Goal: Task Accomplishment & Management: Manage account settings

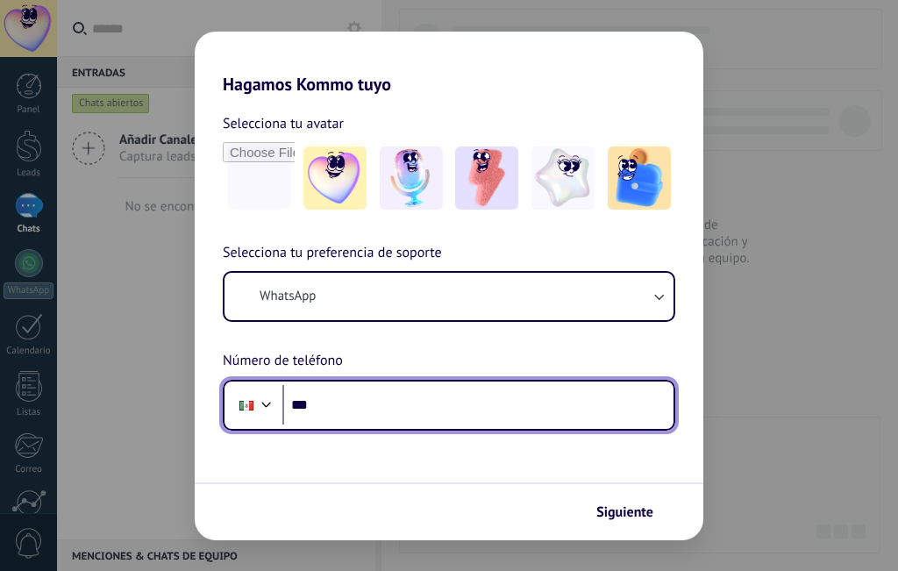
click at [357, 401] on input "***" at bounding box center [477, 405] width 391 height 40
type input "**********"
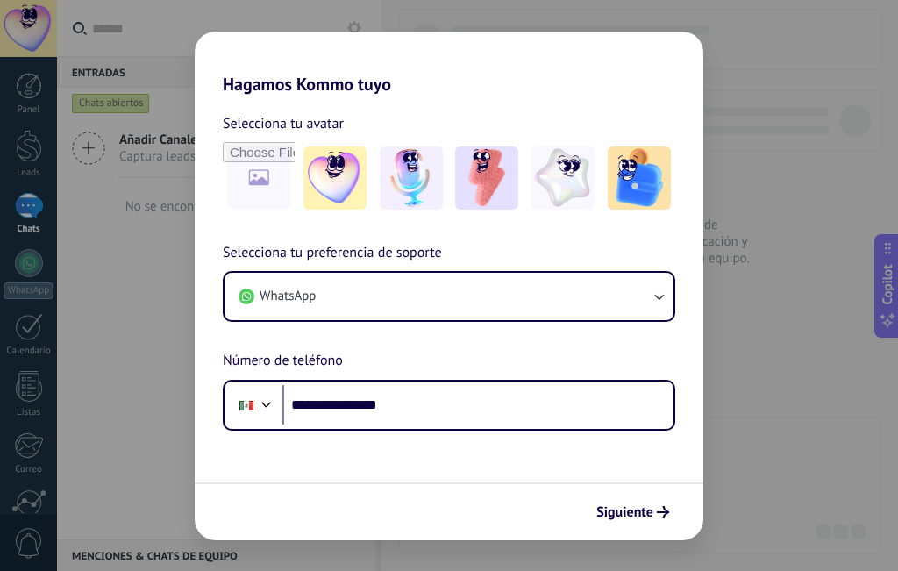
click at [627, 502] on button "Siguiente" at bounding box center [632, 512] width 89 height 30
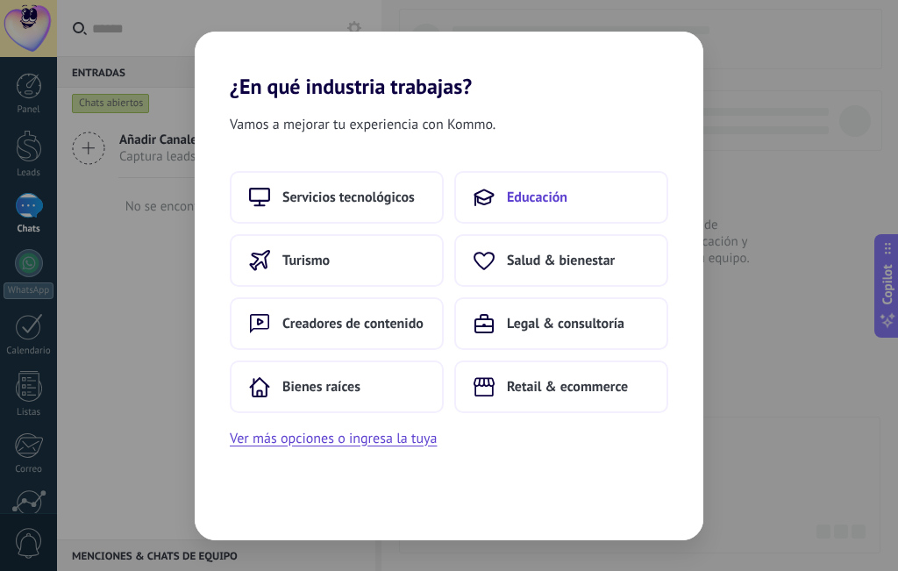
click at [507, 191] on span "Educación" at bounding box center [537, 197] width 60 height 18
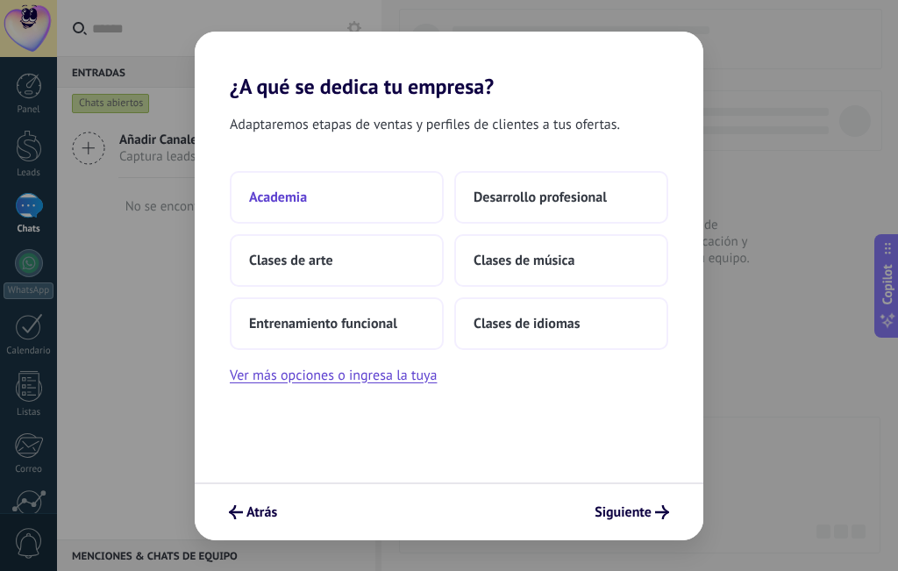
click at [369, 198] on button "Academia" at bounding box center [337, 197] width 214 height 53
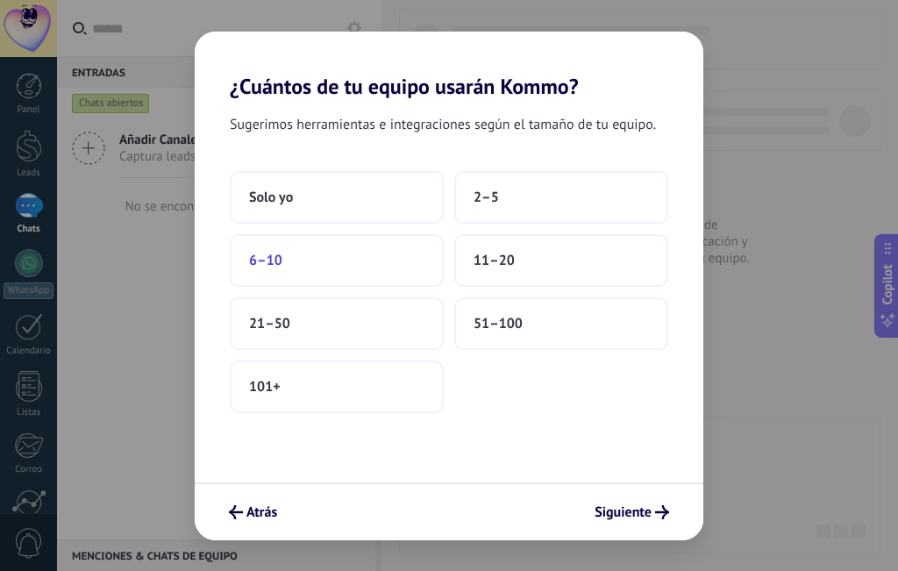
click at [348, 273] on button "6–10" at bounding box center [337, 260] width 214 height 53
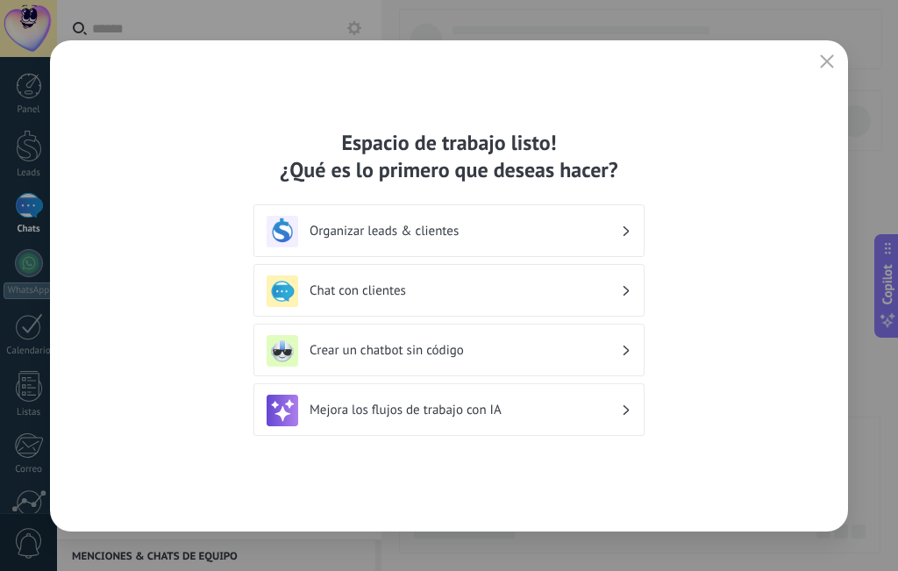
click at [394, 234] on h3 "Organizar leads & clientes" at bounding box center [464, 231] width 311 height 17
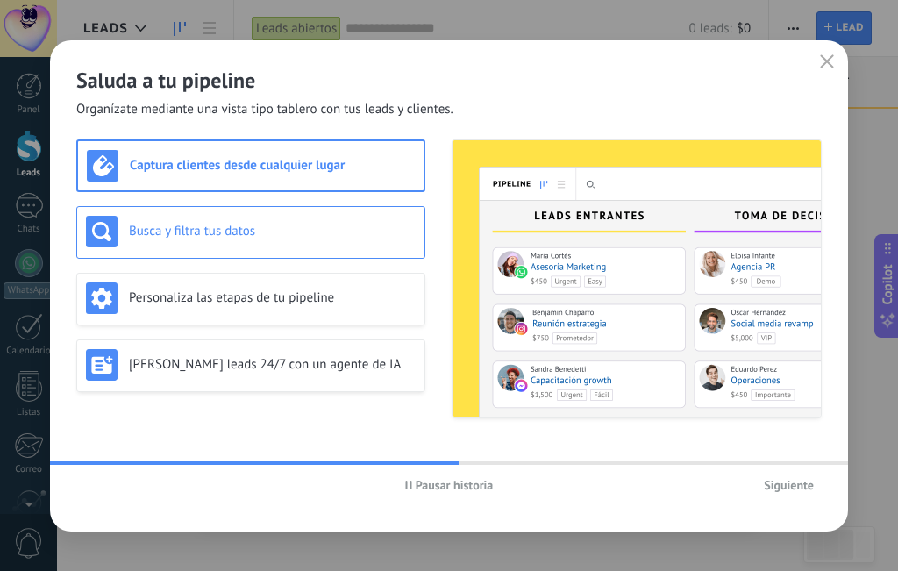
click at [287, 242] on div "Busca y filtra tus datos" at bounding box center [251, 232] width 330 height 32
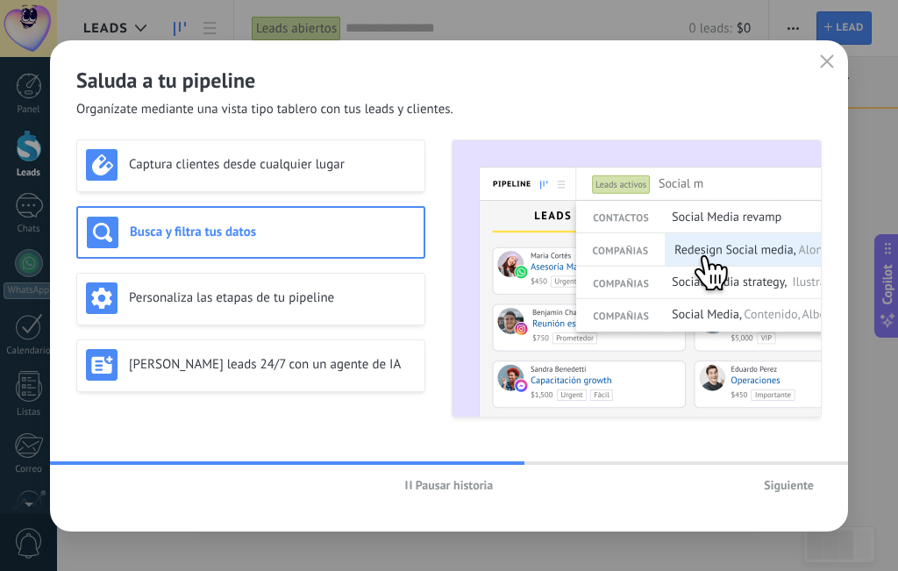
click at [280, 194] on div "Captura clientes desde cualquier lugar Busca y filtra tus datos Personaliza las…" at bounding box center [250, 278] width 349 height 278
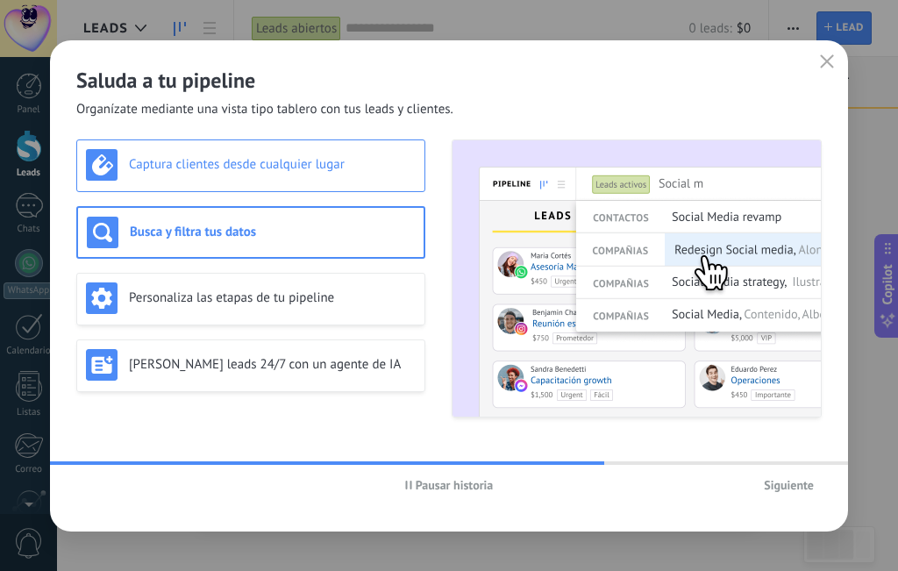
click at [294, 160] on h3 "Captura clientes desde cualquier lugar" at bounding box center [272, 164] width 287 height 17
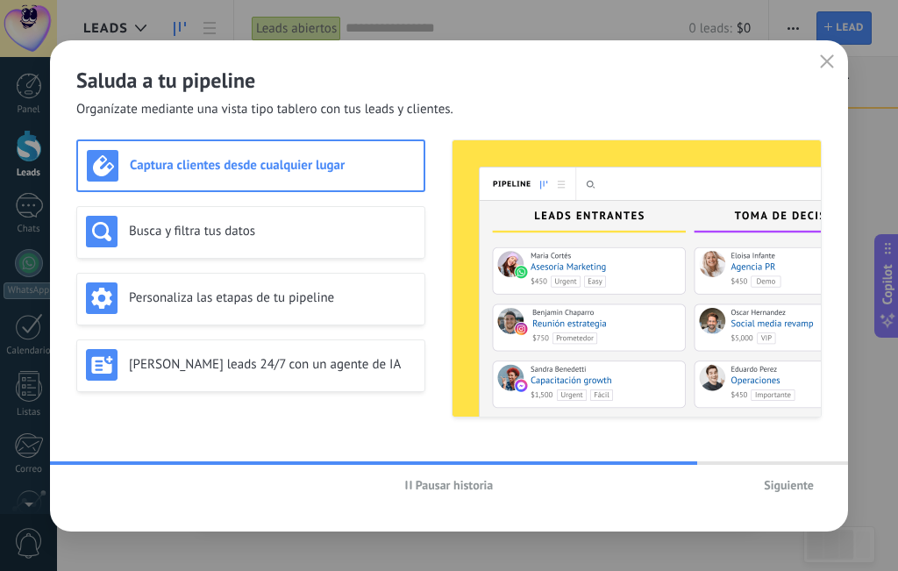
click at [813, 489] on span "Siguiente" at bounding box center [788, 485] width 50 height 12
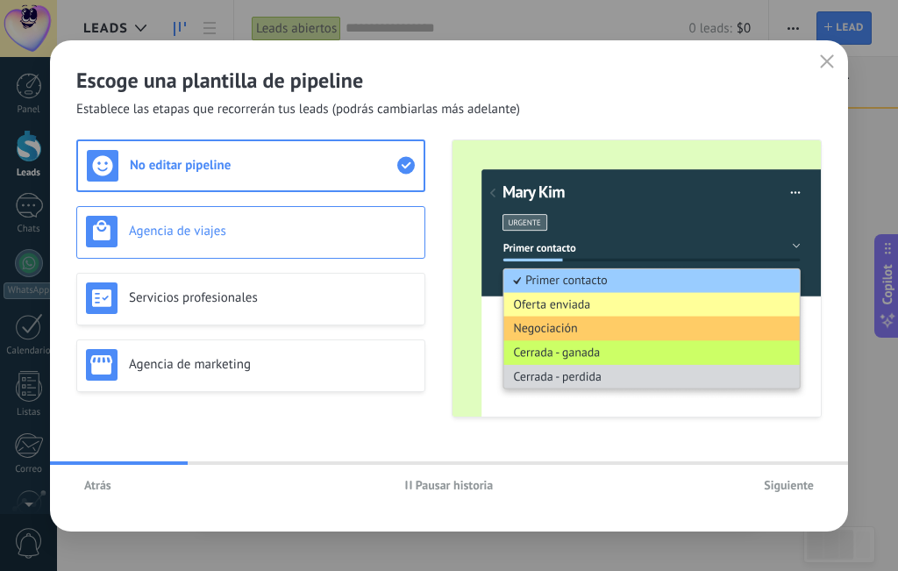
click at [246, 245] on div "Agencia de viajes" at bounding box center [251, 232] width 330 height 32
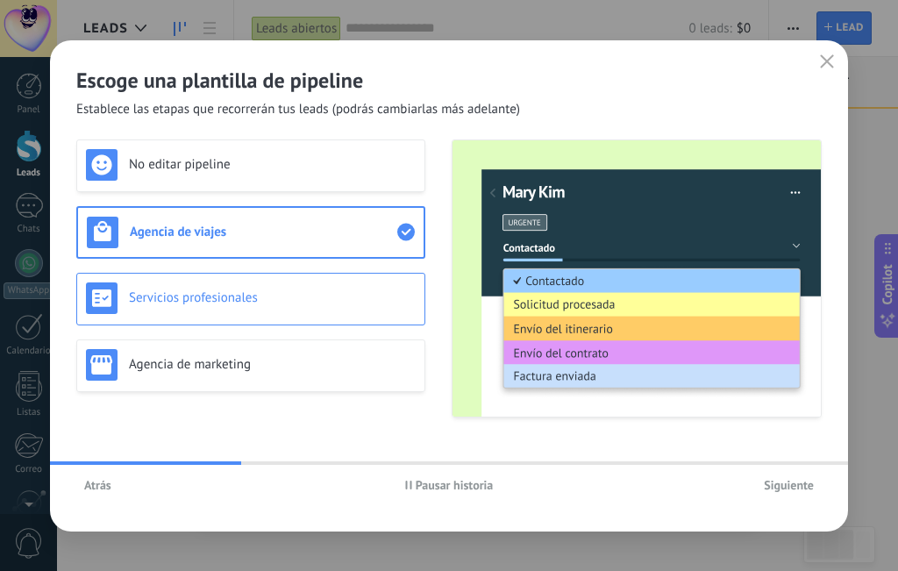
click at [233, 287] on div "Servicios profesionales" at bounding box center [251, 298] width 330 height 32
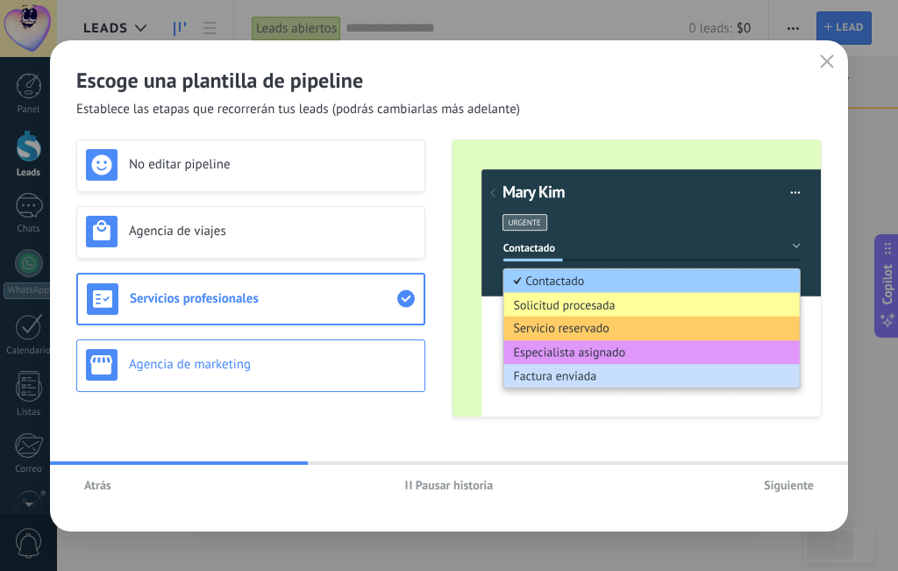
click at [220, 365] on h3 "Agencia de marketing" at bounding box center [272, 364] width 287 height 17
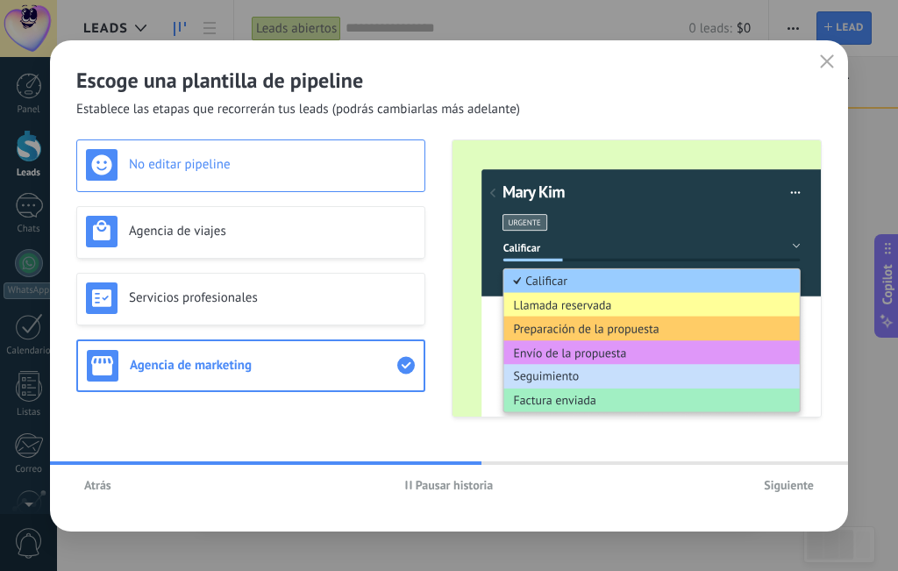
click at [248, 154] on div "No editar pipeline" at bounding box center [251, 165] width 330 height 32
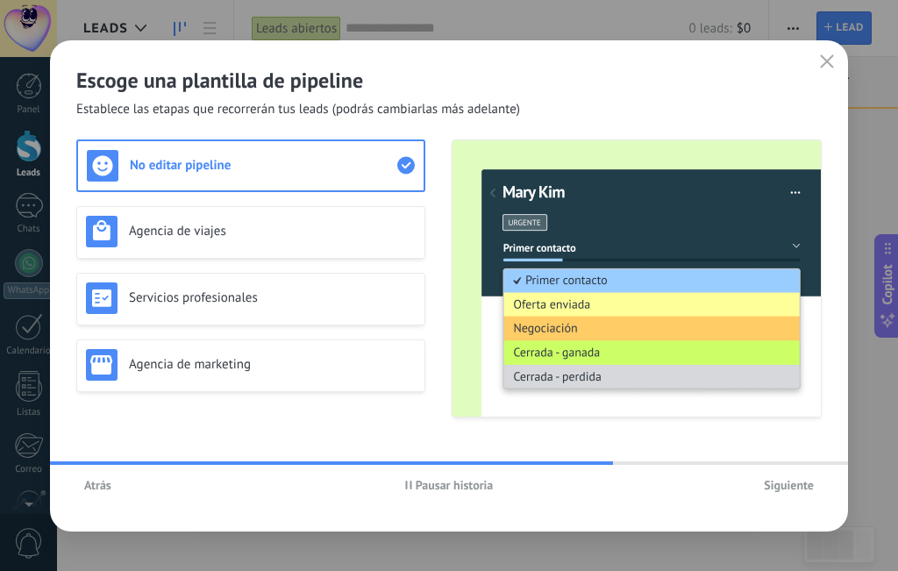
click at [791, 488] on span "Siguiente" at bounding box center [788, 485] width 50 height 12
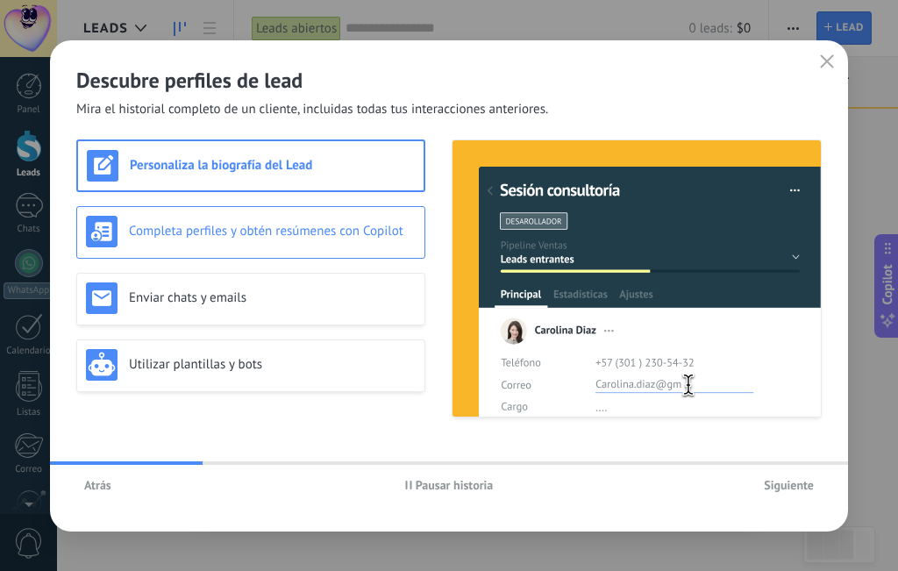
click at [185, 222] on div "Completa perfiles y obtén resúmenes con Copilot" at bounding box center [251, 232] width 330 height 32
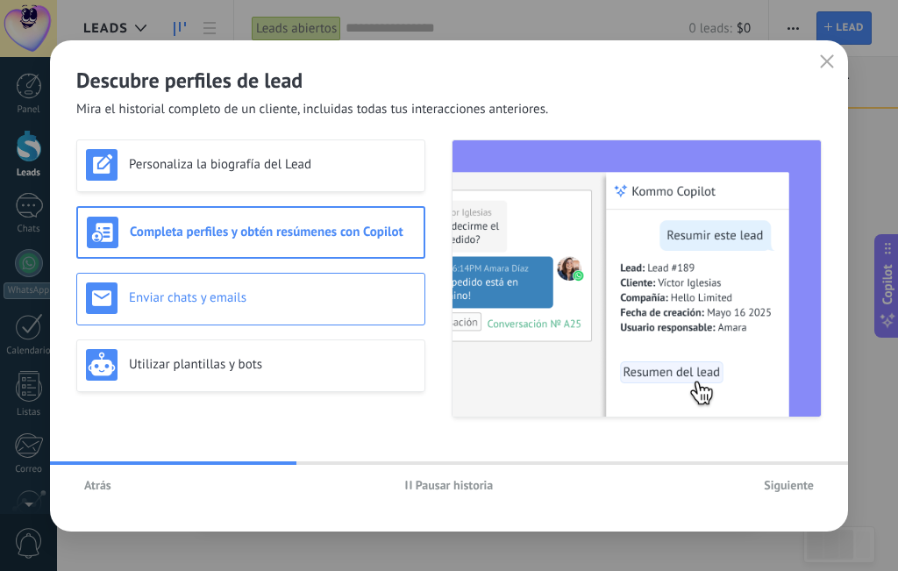
click at [170, 298] on h3 "Enviar chats y emails" at bounding box center [272, 297] width 287 height 17
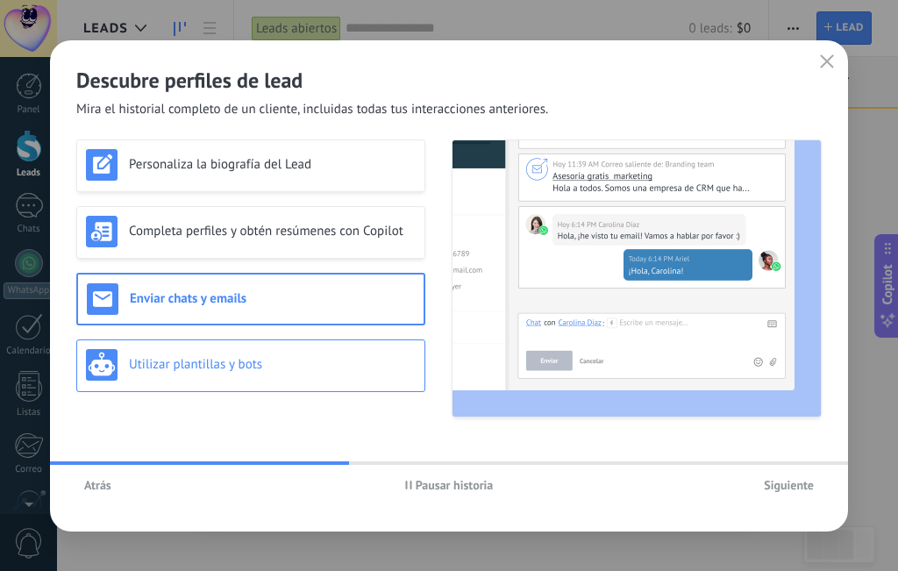
click at [171, 350] on div "Utilizar plantillas y bots" at bounding box center [251, 365] width 330 height 32
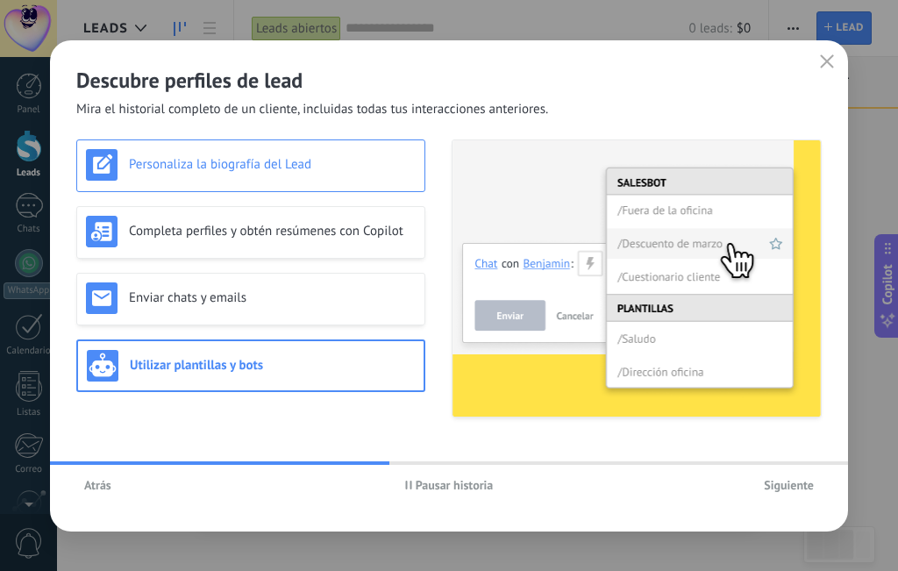
click at [185, 162] on h3 "Personaliza la biografía del Lead" at bounding box center [272, 164] width 287 height 17
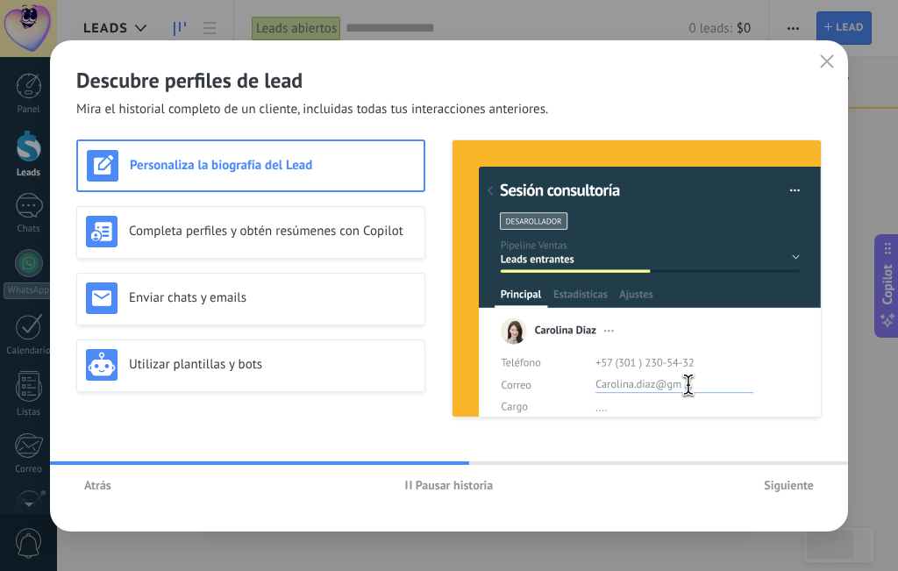
click at [771, 486] on span "Siguiente" at bounding box center [788, 485] width 50 height 12
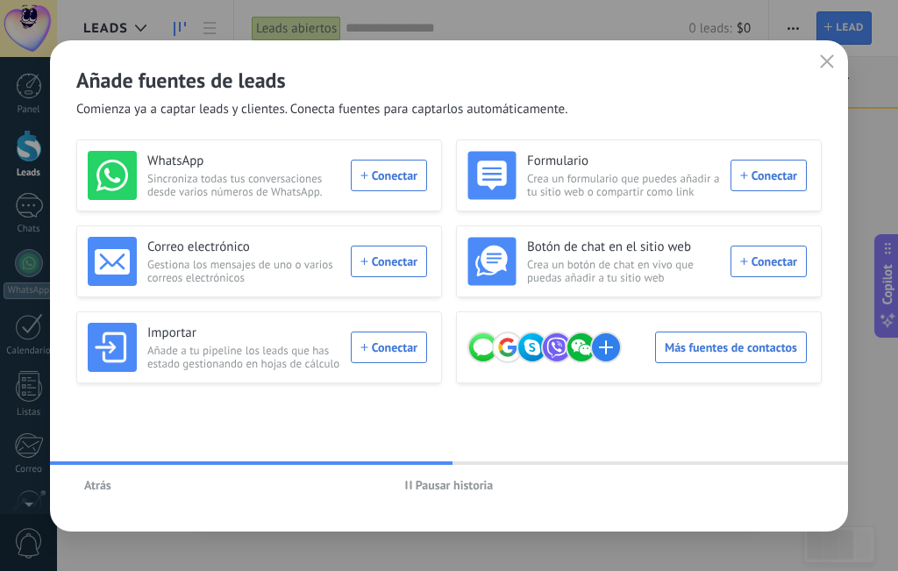
click at [821, 75] on div "Añade fuentes de leads Comienza ya a captar leads y clientes. Conecta fuentes p…" at bounding box center [449, 79] width 798 height 78
click at [821, 71] on button "button" at bounding box center [826, 62] width 23 height 25
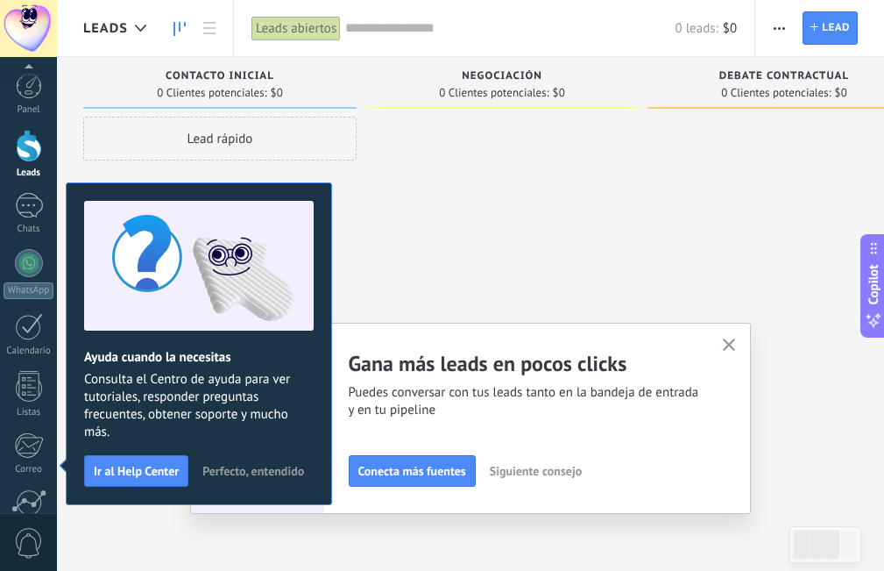
scroll to position [159, 0]
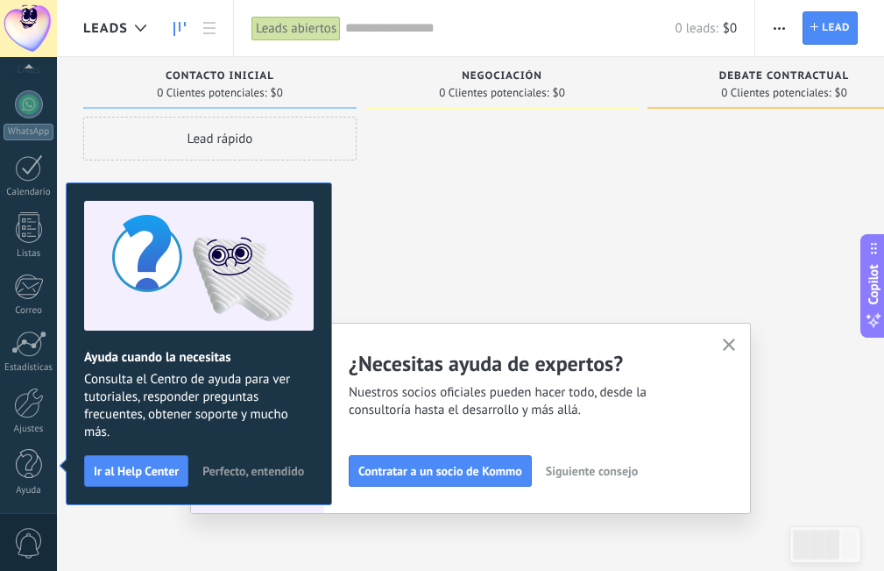
click at [736, 348] on icon "button" at bounding box center [729, 344] width 13 height 13
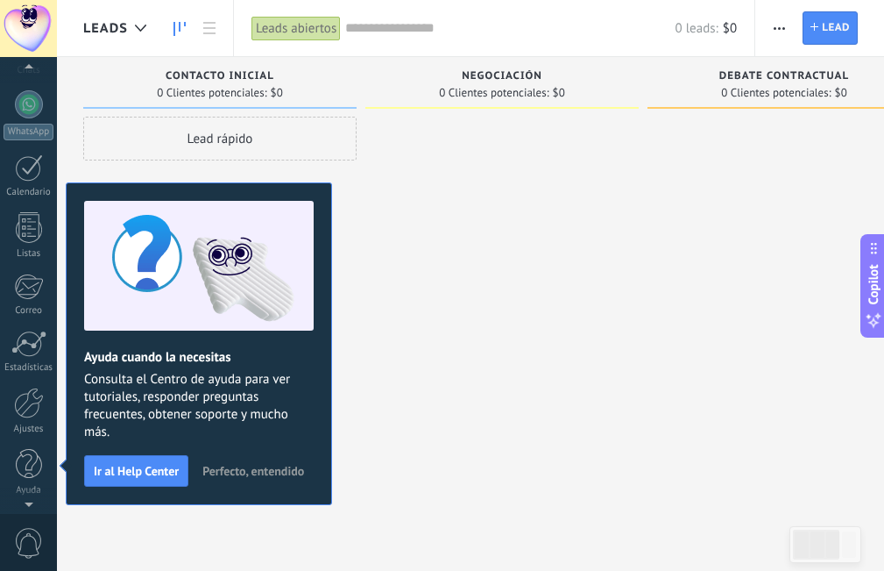
click at [37, 15] on div at bounding box center [28, 28] width 57 height 57
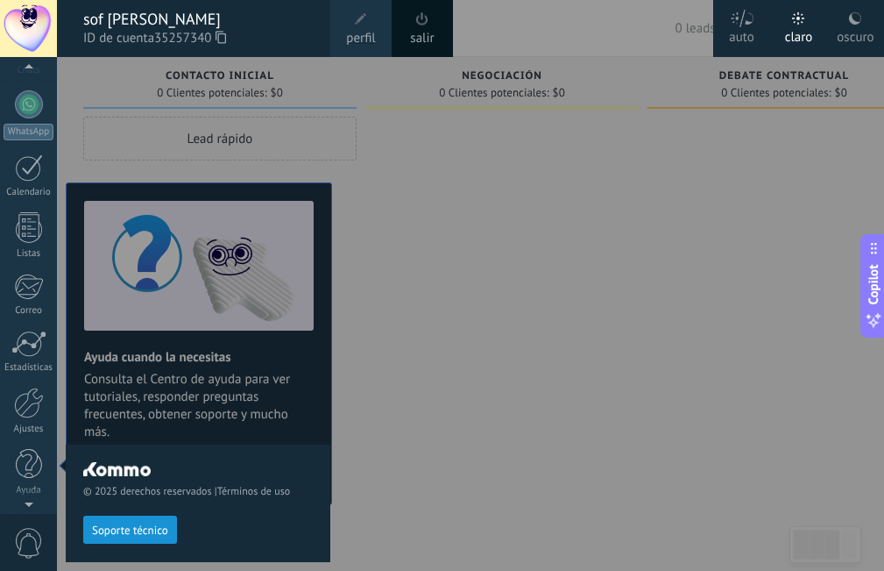
click at [96, 82] on div "© 2025 derechos reservados | Términos de uso Soporte técnico" at bounding box center [198, 314] width 265 height 514
click at [345, 138] on div at bounding box center [499, 285] width 884 height 571
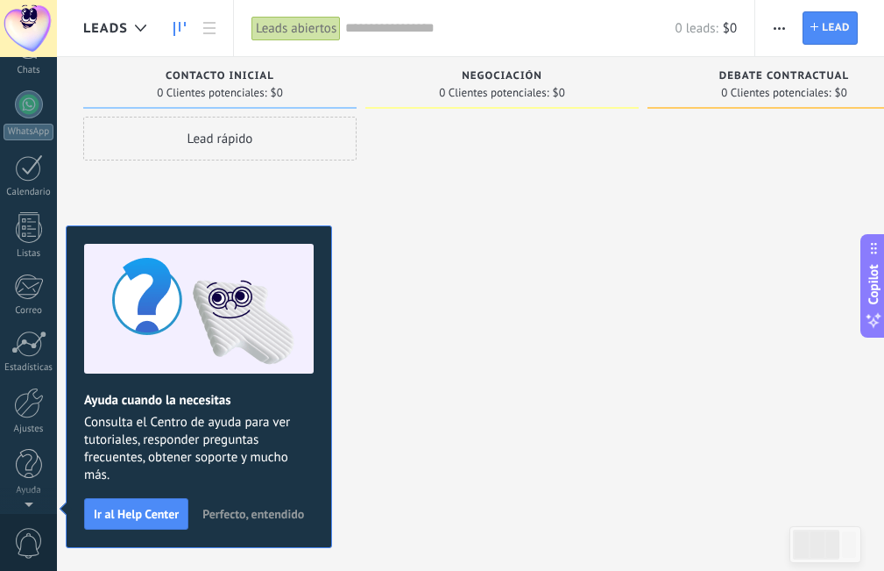
scroll to position [0, 0]
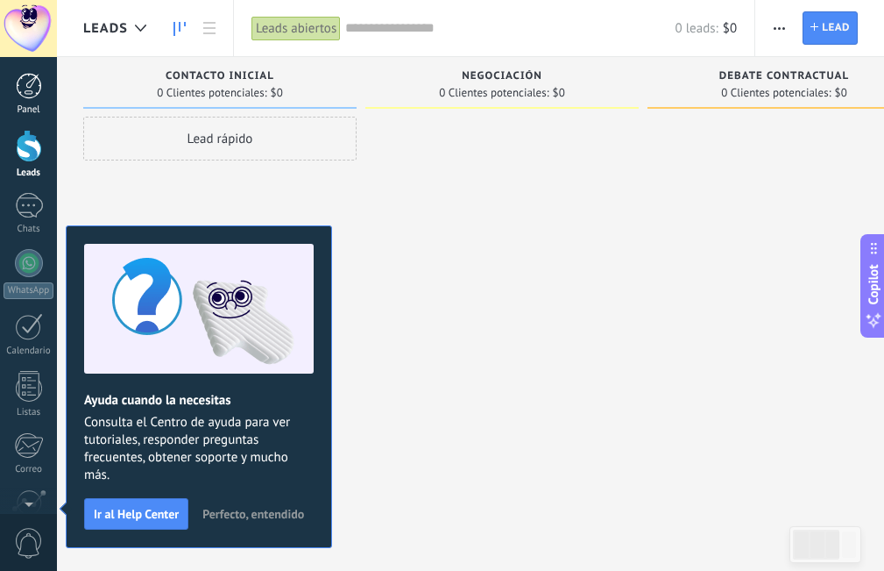
click at [37, 85] on div at bounding box center [29, 86] width 26 height 26
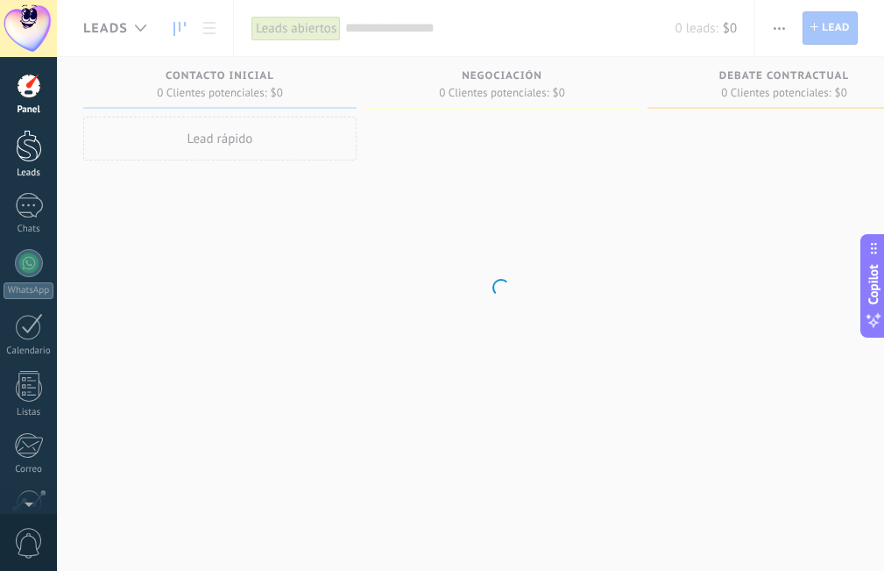
click at [34, 153] on div at bounding box center [29, 146] width 26 height 32
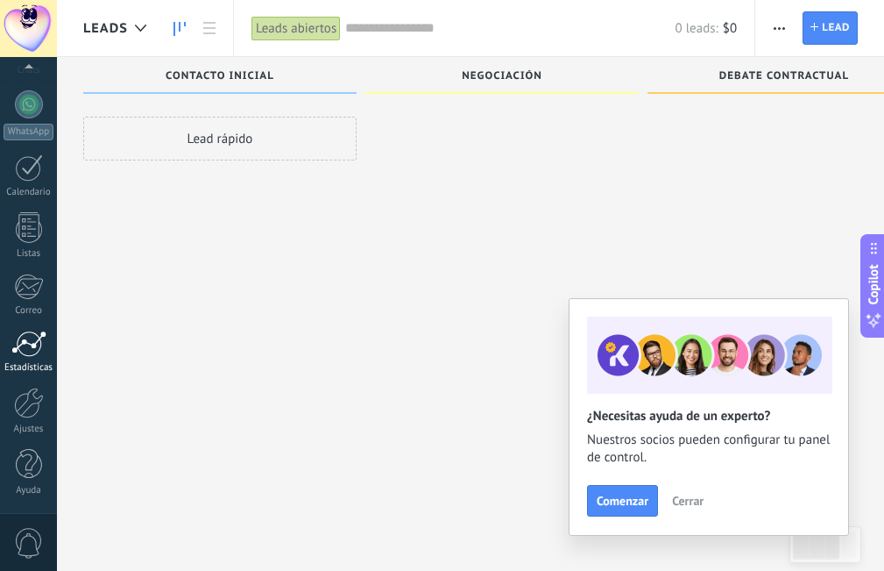
scroll to position [30, 0]
click at [26, 405] on div at bounding box center [29, 402] width 30 height 31
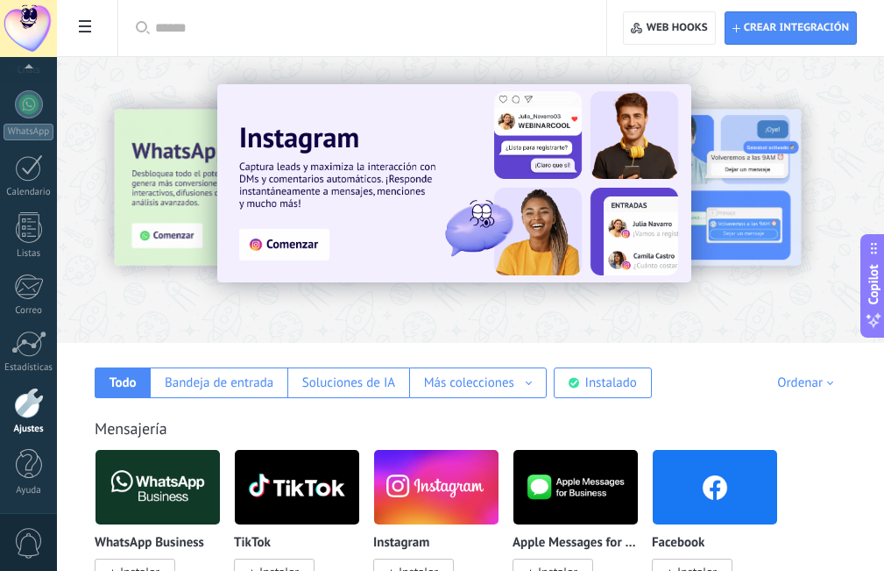
click at [221, 23] on input "text" at bounding box center [368, 28] width 427 height 18
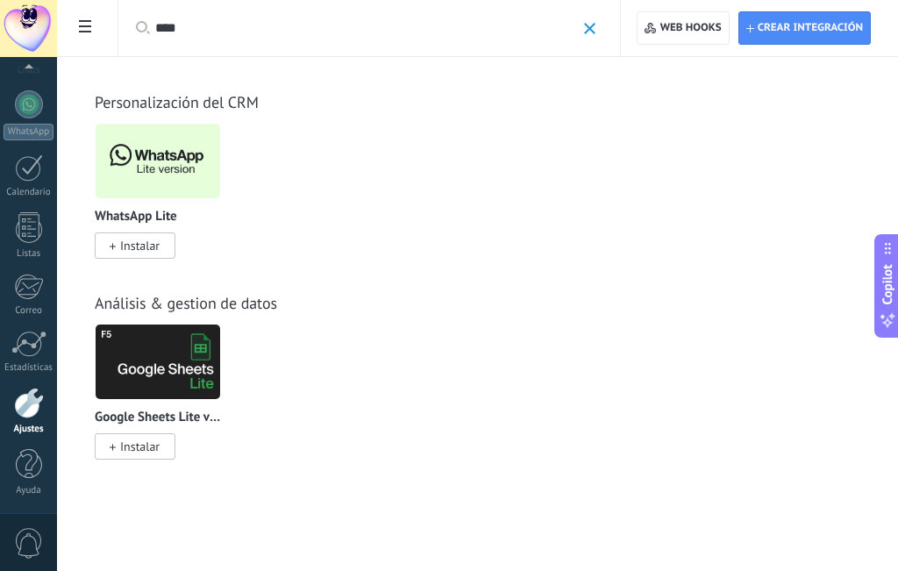
type input "****"
click at [123, 245] on span "Instalar" at bounding box center [139, 246] width 39 height 16
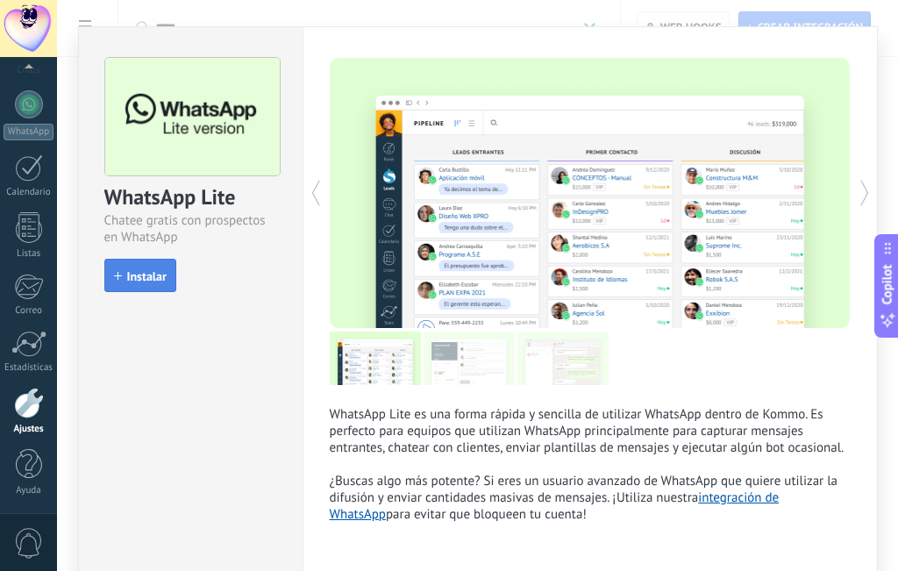
click at [128, 286] on button "Instalar" at bounding box center [140, 275] width 72 height 33
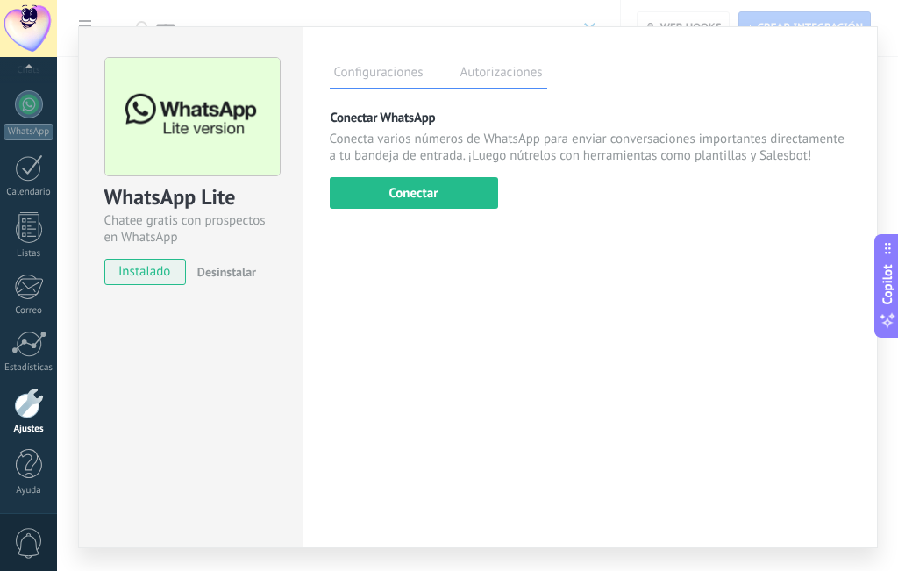
click at [448, 174] on div "Conectar WhatsApp Conecta varios números de WhatsApp para enviar conversaciones…" at bounding box center [590, 159] width 521 height 100
click at [443, 200] on button "Conectar" at bounding box center [414, 193] width 168 height 32
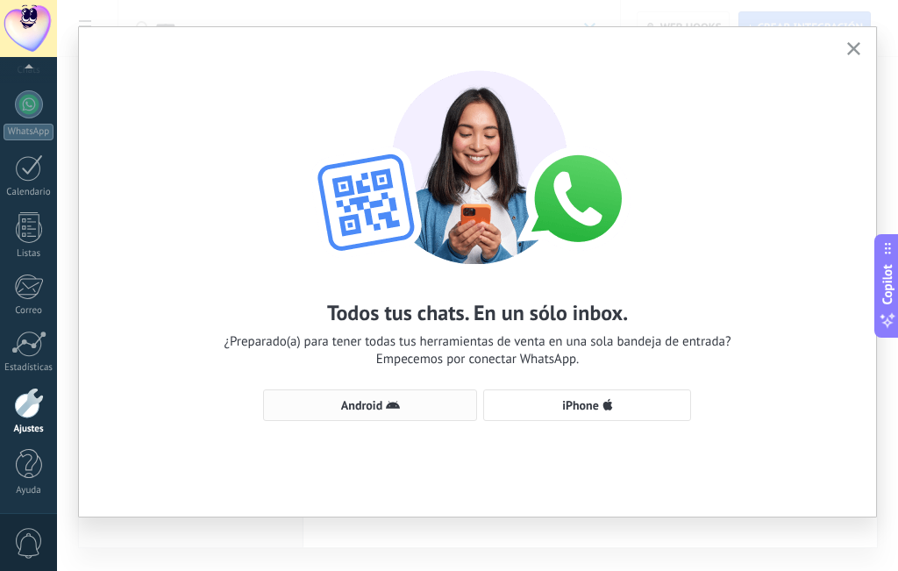
click at [445, 410] on span "Android" at bounding box center [370, 405] width 195 height 14
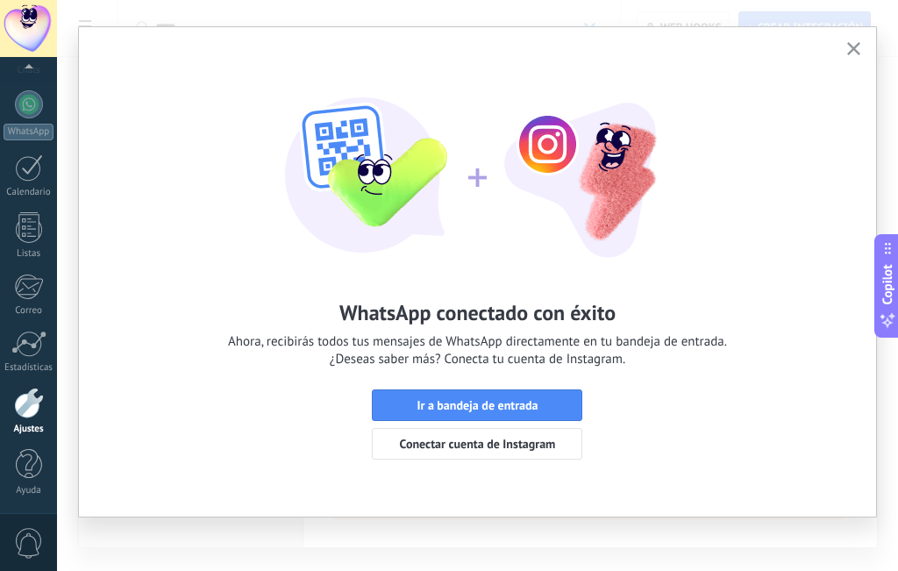
click at [445, 410] on span "Ir a bandeja de entrada" at bounding box center [476, 405] width 121 height 12
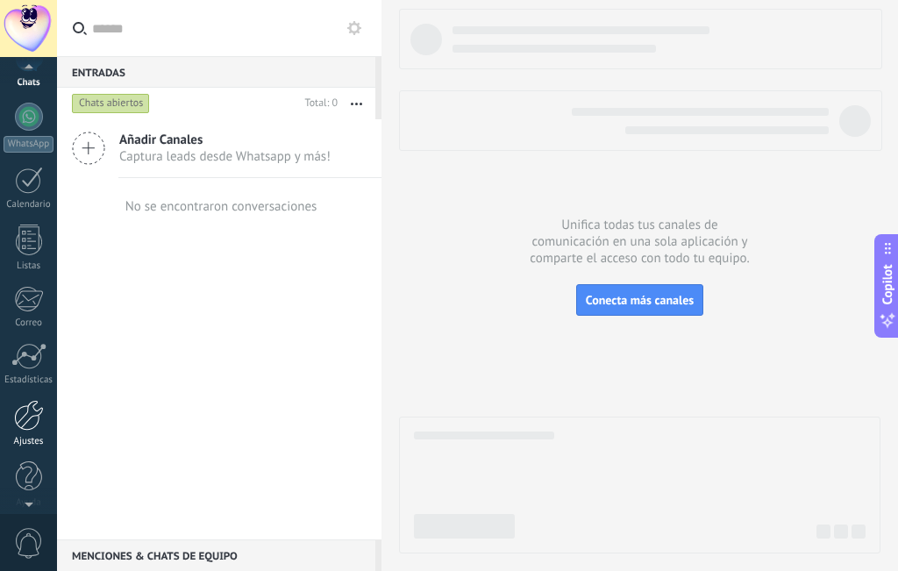
scroll to position [159, 0]
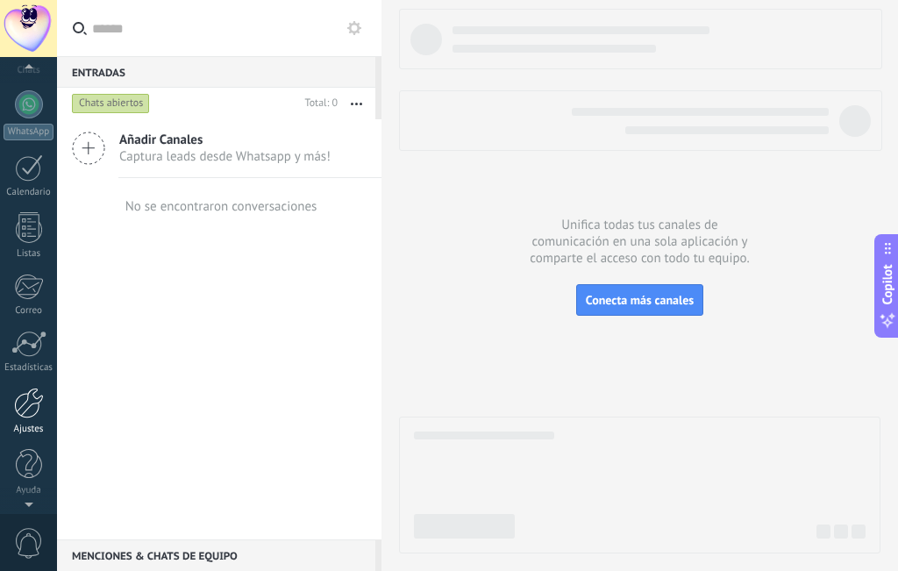
click at [25, 412] on div at bounding box center [29, 402] width 30 height 31
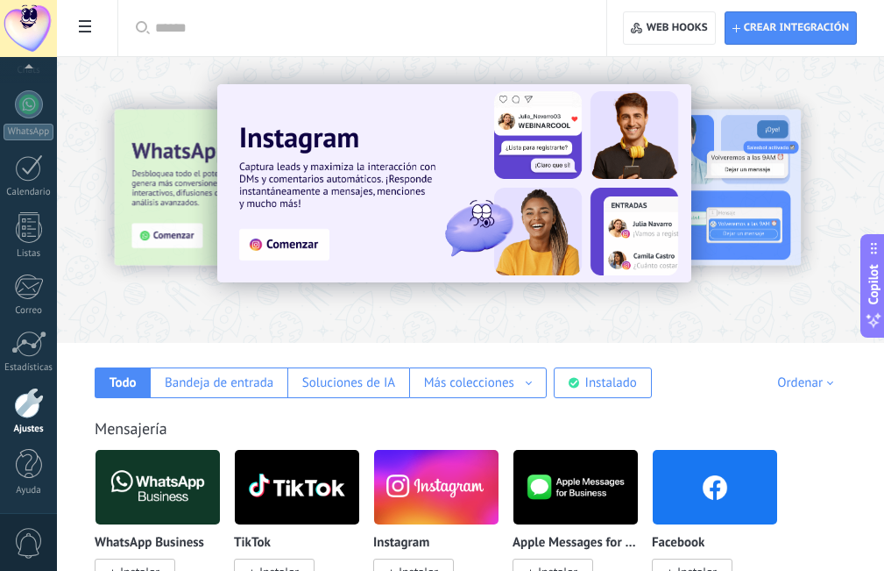
click at [187, 23] on input "text" at bounding box center [368, 28] width 427 height 18
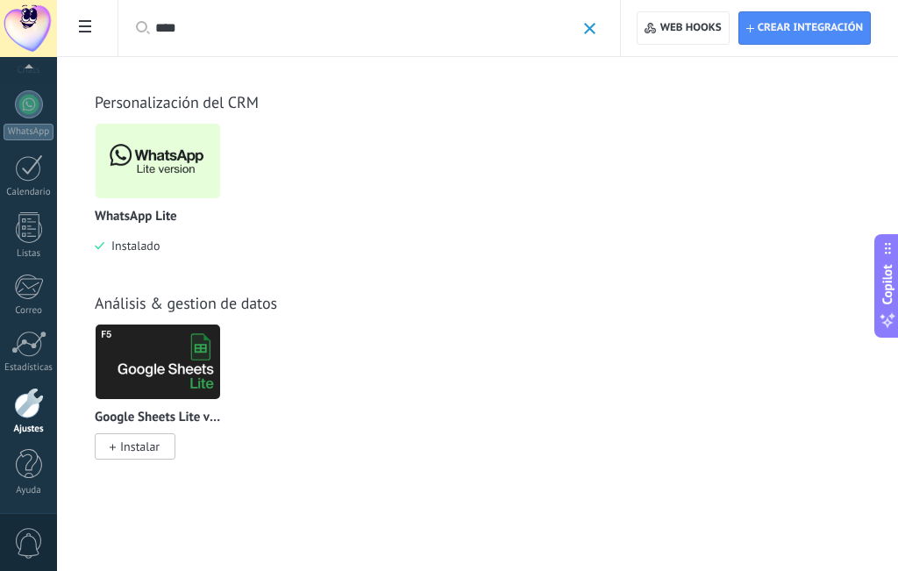
type input "****"
click at [165, 170] on img at bounding box center [158, 160] width 124 height 85
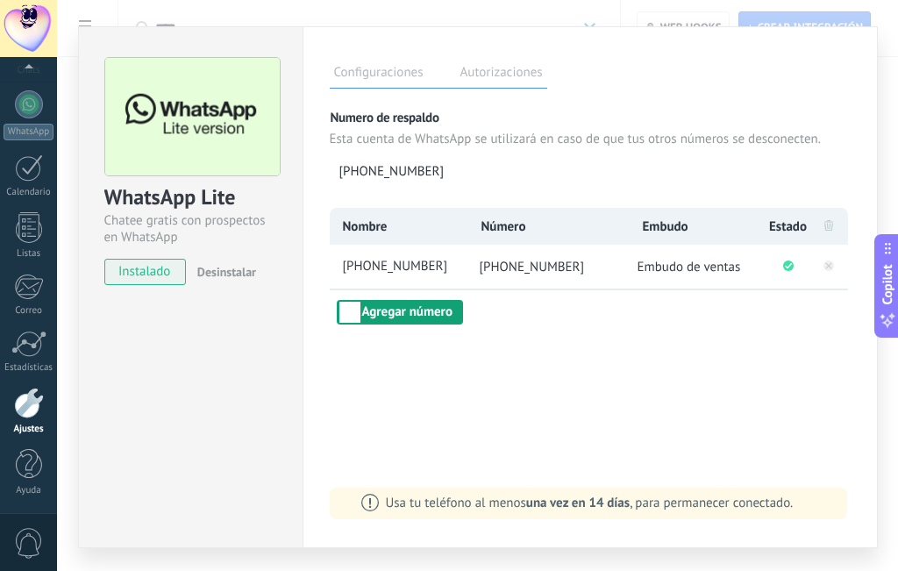
click at [429, 314] on button "Agregar número" at bounding box center [400, 312] width 126 height 25
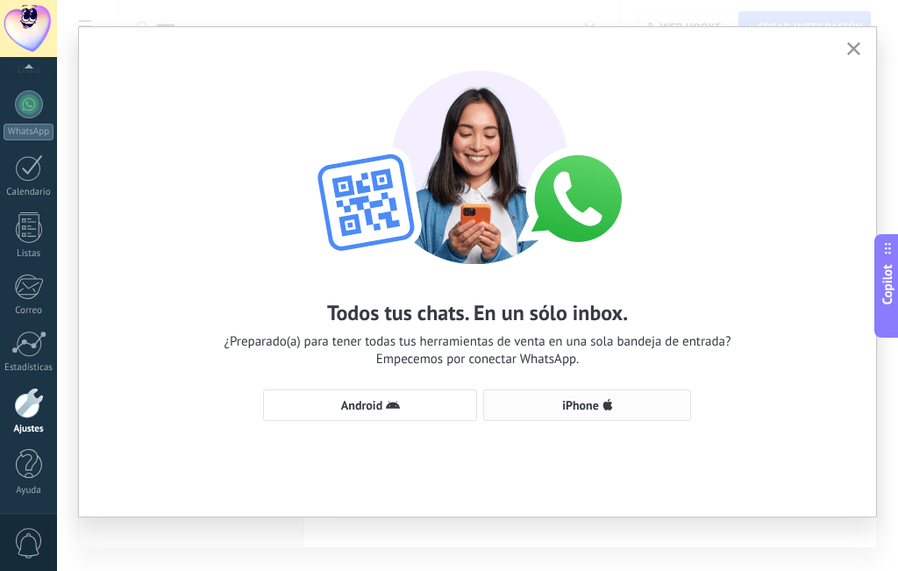
click at [669, 410] on span "iPhone" at bounding box center [587, 405] width 188 height 14
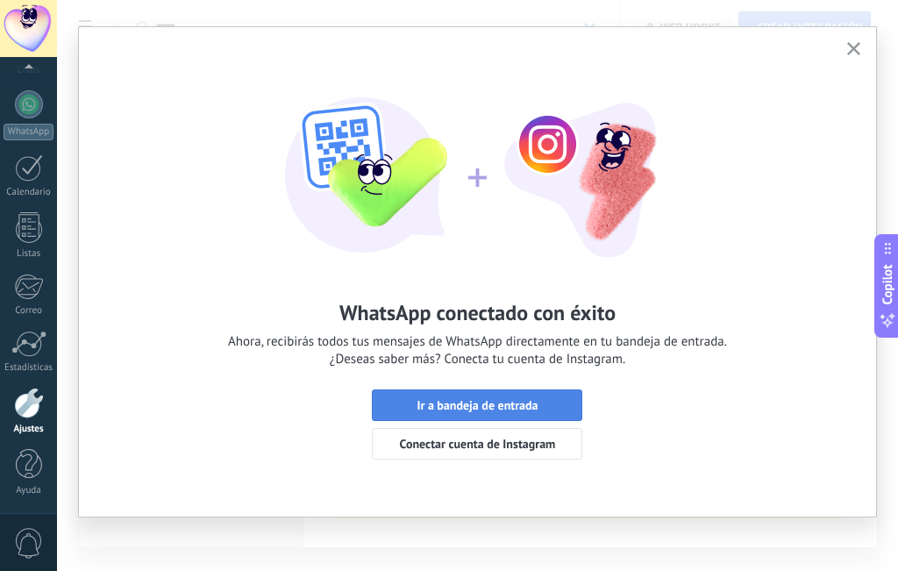
click at [557, 391] on button "Ir a bandeja de entrada" at bounding box center [477, 405] width 210 height 32
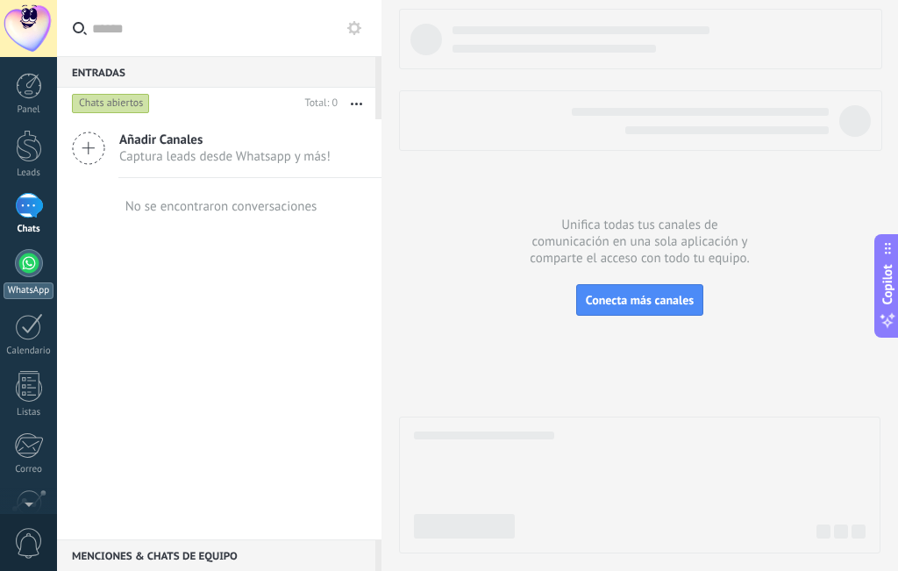
click at [30, 252] on div at bounding box center [29, 263] width 28 height 28
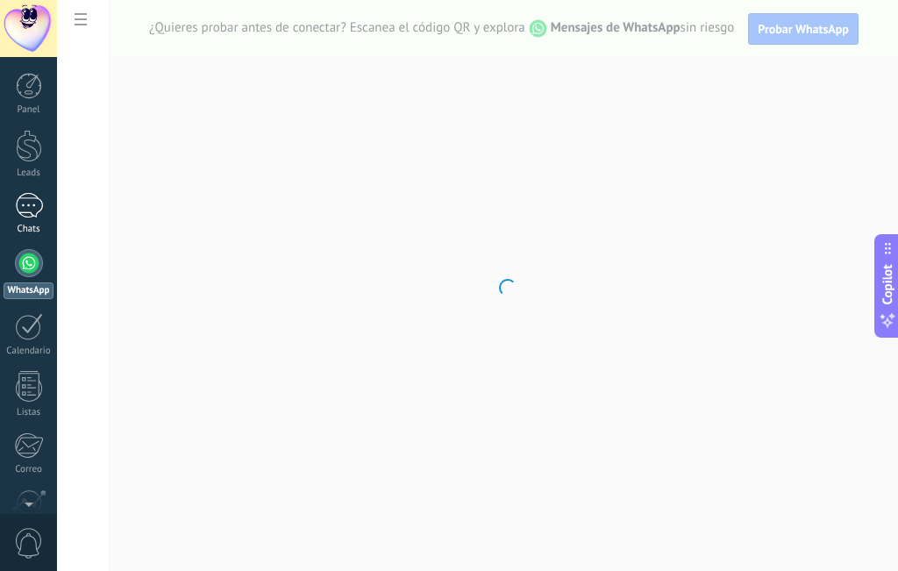
drag, startPoint x: 22, startPoint y: 191, endPoint x: 23, endPoint y: 201, distance: 9.7
click at [23, 191] on div "Panel Leads Chats WhatsApp Clientes" at bounding box center [28, 373] width 57 height 600
click at [23, 203] on div at bounding box center [29, 205] width 28 height 25
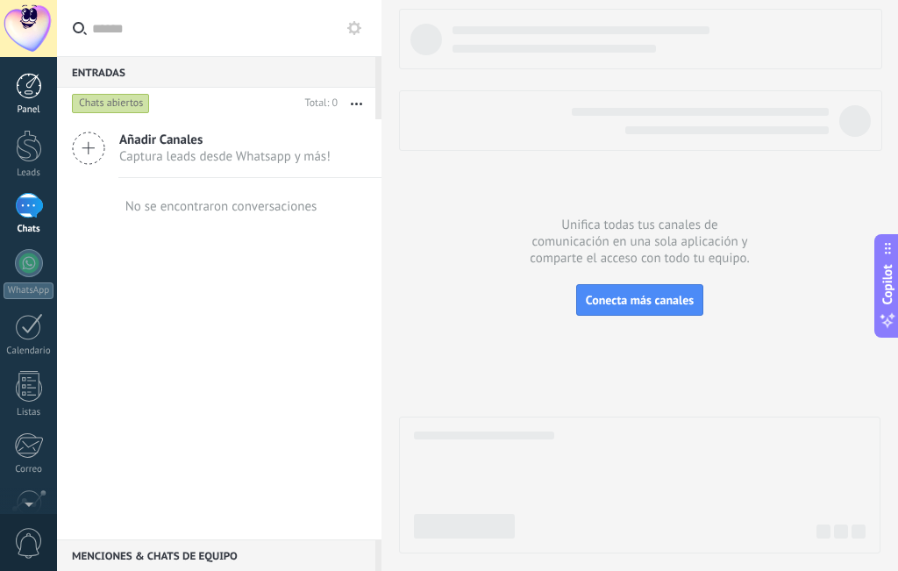
click at [18, 87] on div at bounding box center [29, 86] width 26 height 26
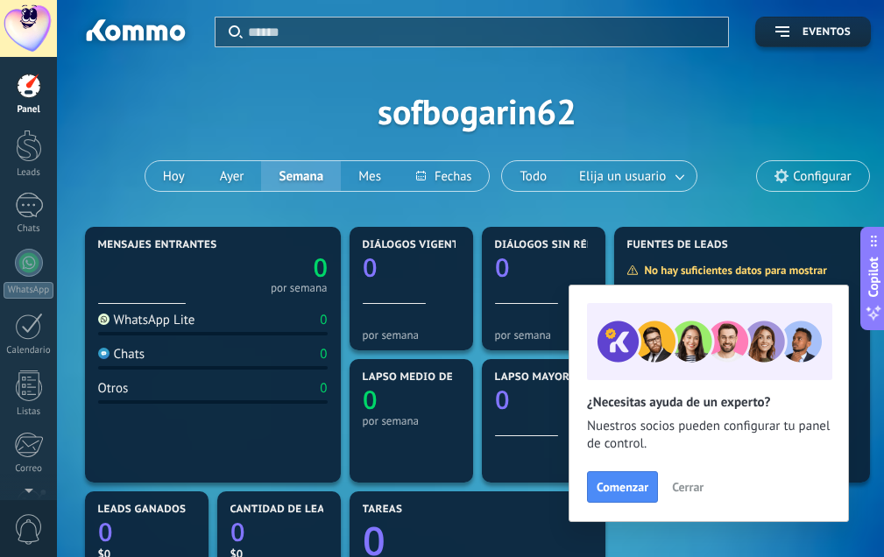
click at [676, 493] on span "Cerrar" at bounding box center [688, 487] width 32 height 12
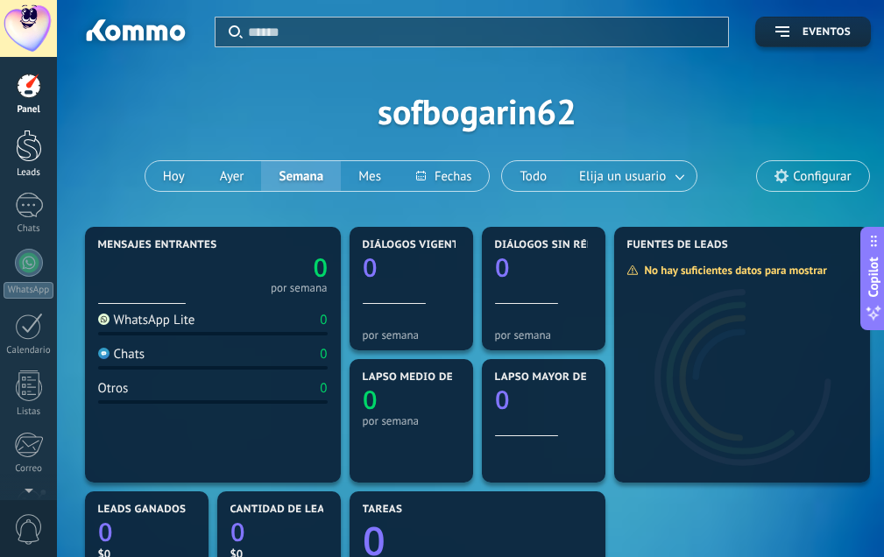
click at [25, 144] on div at bounding box center [29, 146] width 26 height 32
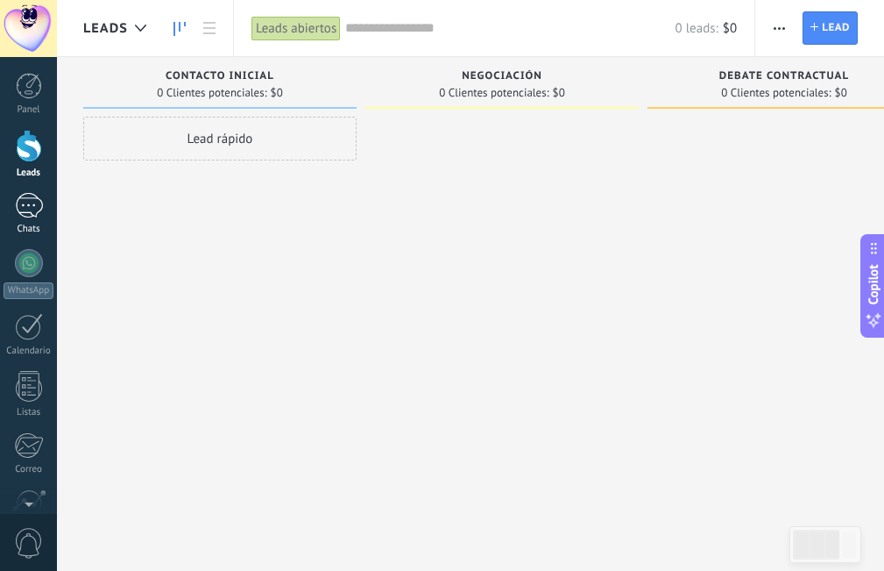
click at [34, 205] on div at bounding box center [29, 205] width 28 height 25
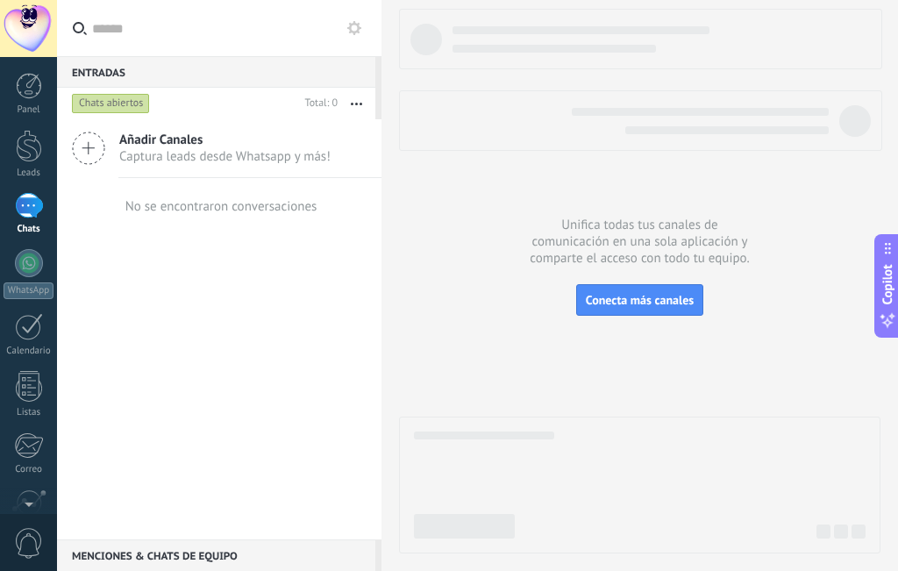
click at [28, 202] on div at bounding box center [29, 205] width 28 height 25
click at [32, 97] on div at bounding box center [29, 86] width 26 height 26
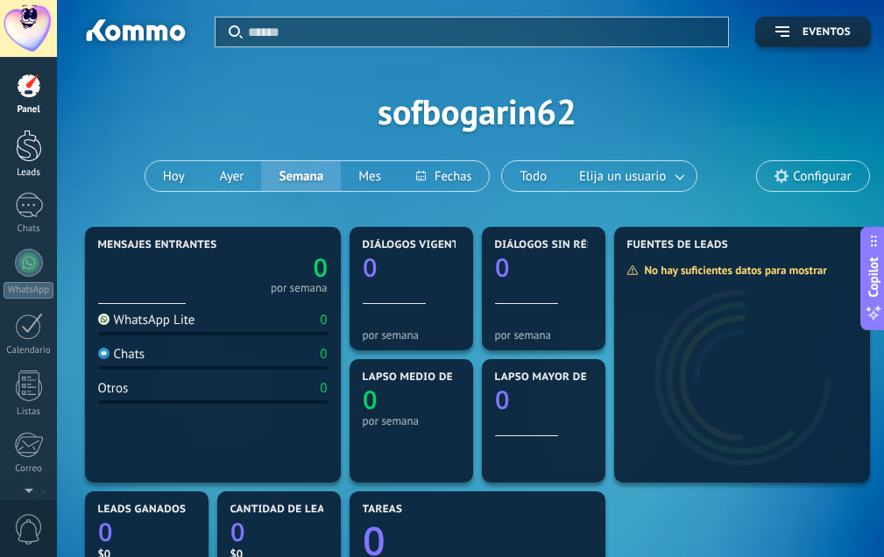
click at [27, 137] on div at bounding box center [29, 146] width 26 height 32
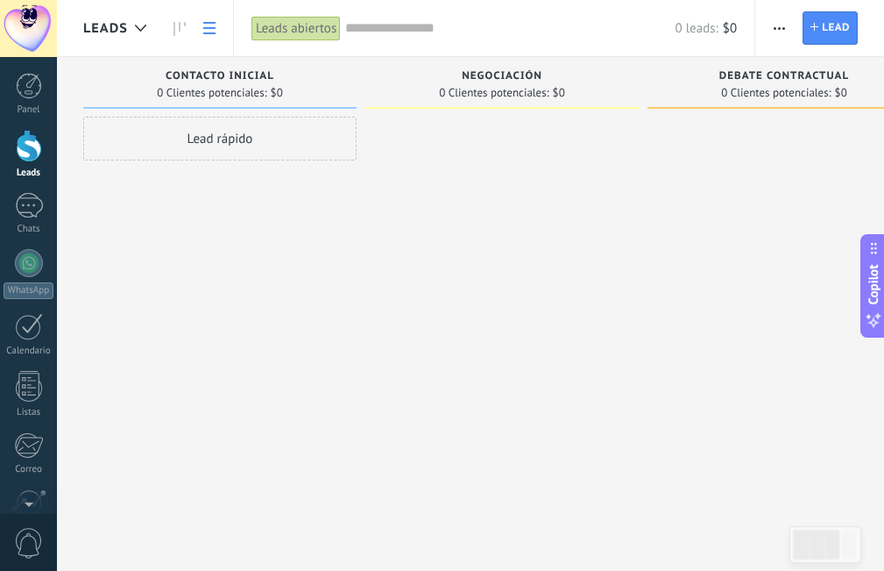
click at [216, 31] on link at bounding box center [210, 28] width 30 height 34
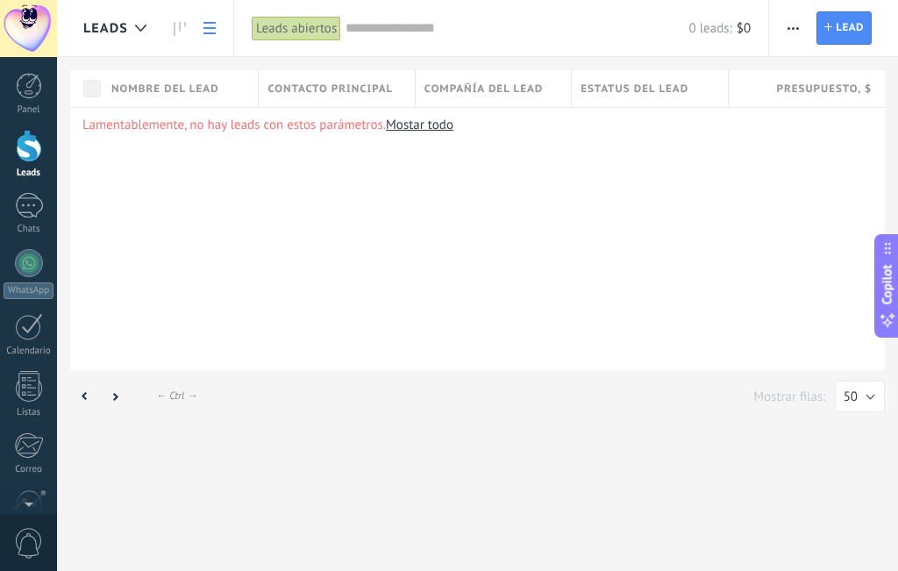
click at [216, 31] on link at bounding box center [210, 28] width 30 height 34
click at [791, 28] on use "button" at bounding box center [792, 28] width 11 height 3
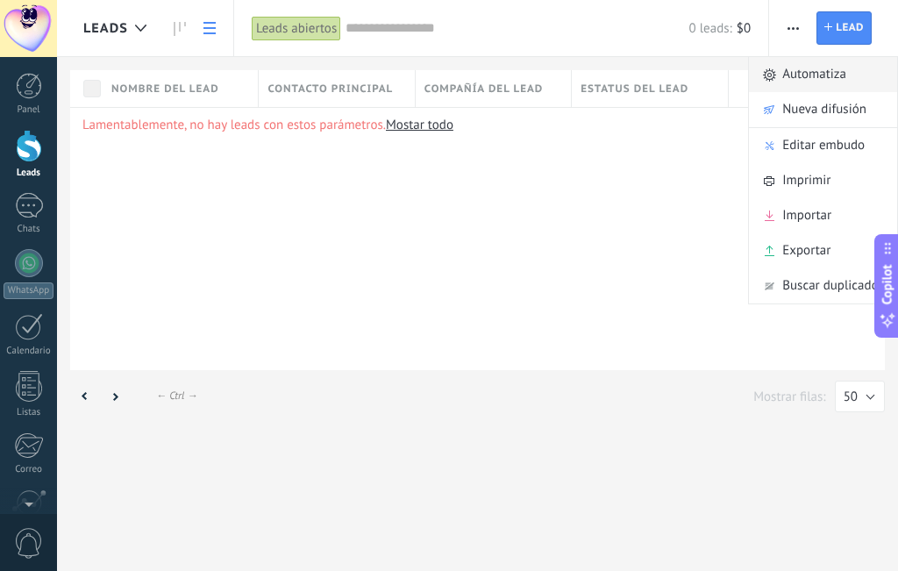
click at [811, 76] on span "Automatiza" at bounding box center [814, 74] width 64 height 35
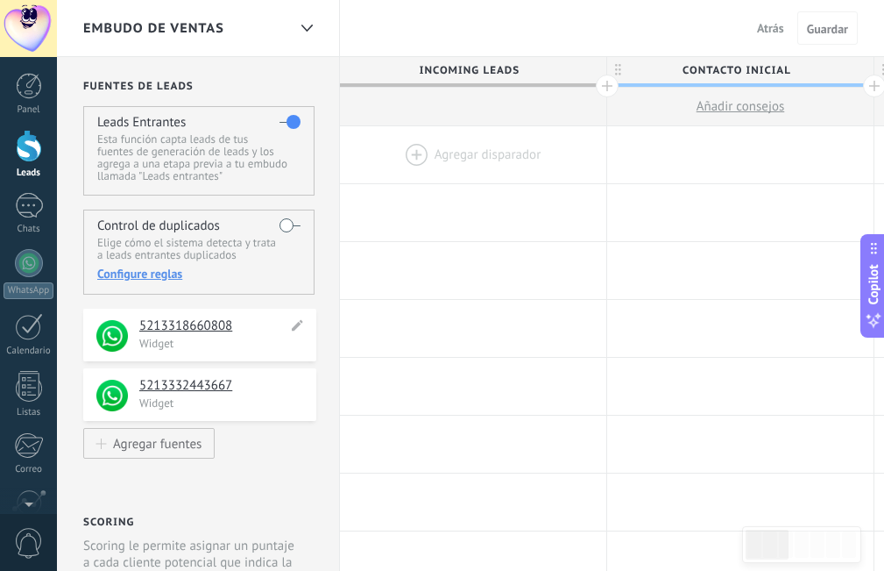
click at [207, 330] on h4 "5213318660808" at bounding box center [213, 326] width 148 height 18
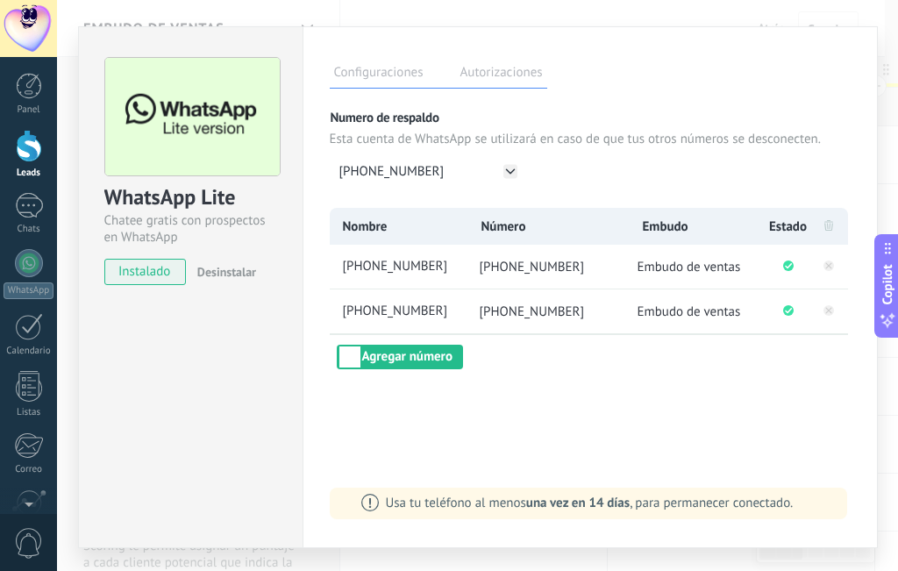
click at [703, 264] on span "Embudo de ventas" at bounding box center [688, 267] width 103 height 17
click at [351, 266] on span "[PHONE_NUMBER]" at bounding box center [402, 267] width 127 height 18
type input "*"
type input "**********"
click at [371, 302] on span "[PHONE_NUMBER]" at bounding box center [402, 311] width 127 height 18
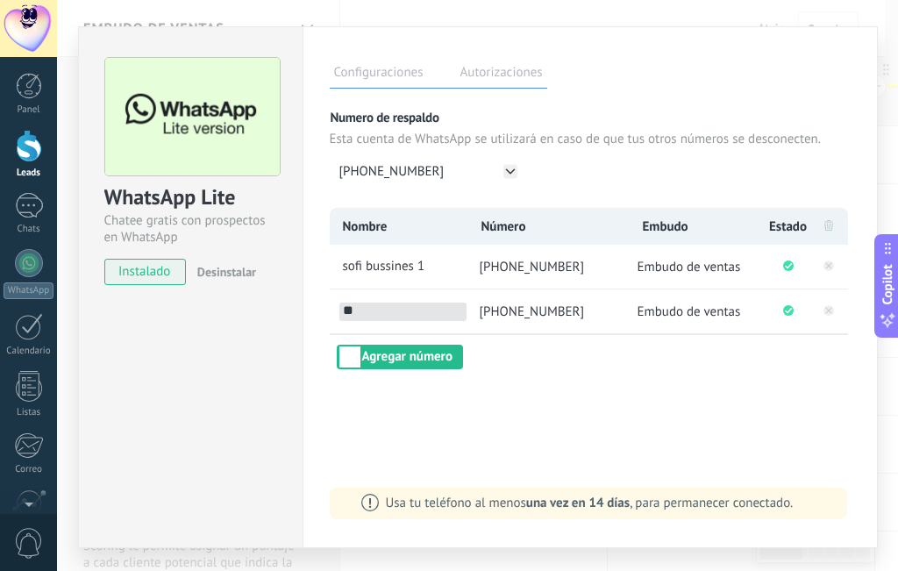
type input "*"
type input "**********"
click at [519, 368] on div "**********" at bounding box center [590, 288] width 521 height 161
click at [652, 268] on span "Embudo de ventas" at bounding box center [688, 267] width 103 height 17
click at [392, 168] on span "[PHONE_NUMBER]" at bounding box center [391, 171] width 105 height 17
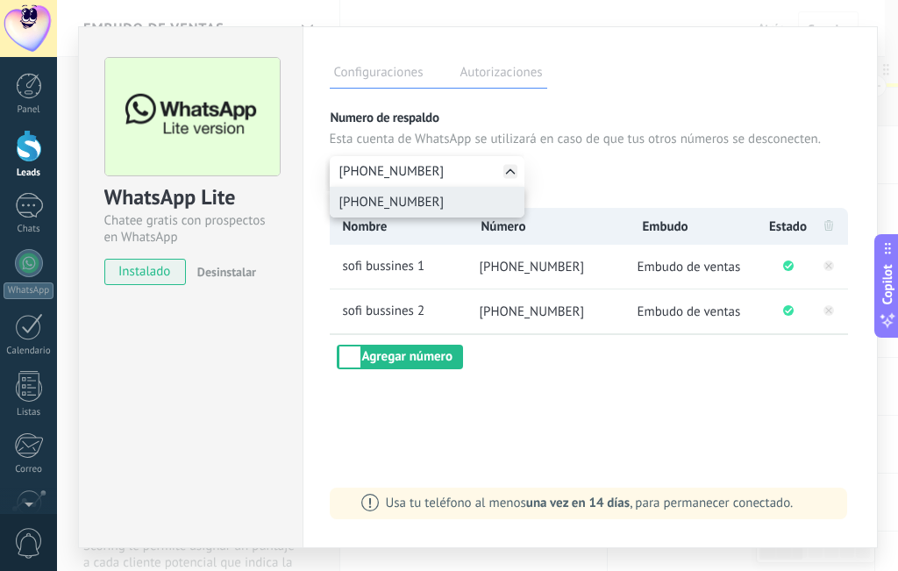
click at [415, 204] on span "[PHONE_NUMBER]" at bounding box center [391, 202] width 105 height 17
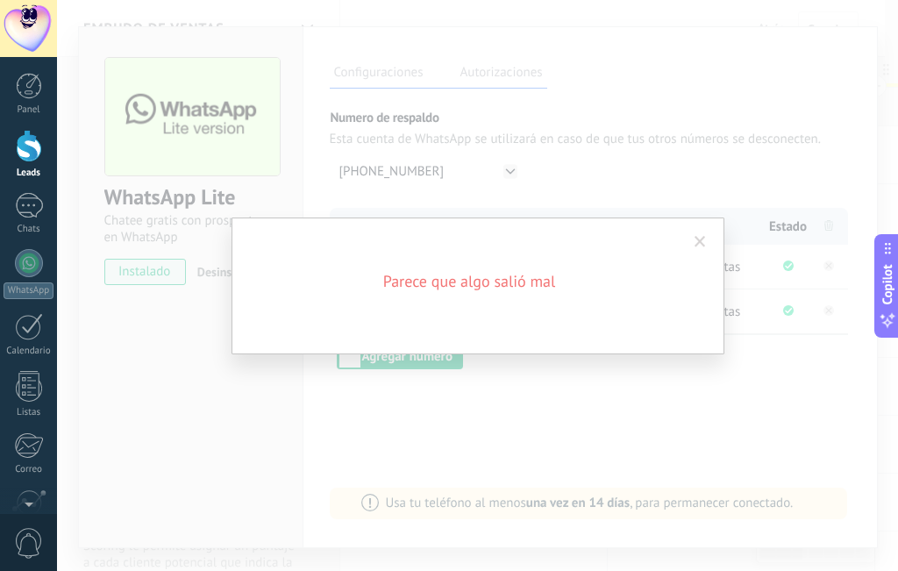
click at [705, 241] on span at bounding box center [699, 242] width 11 height 12
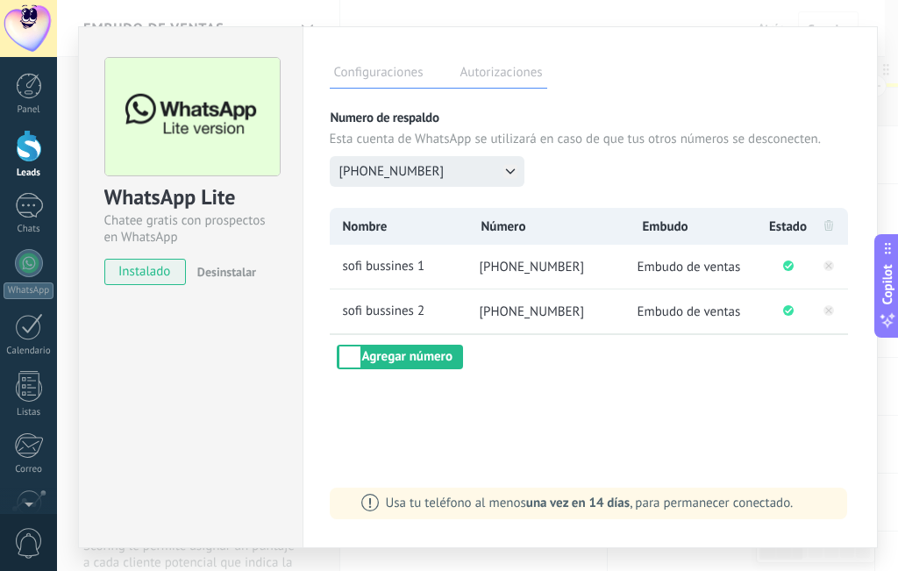
click at [506, 169] on icon at bounding box center [510, 171] width 8 height 4
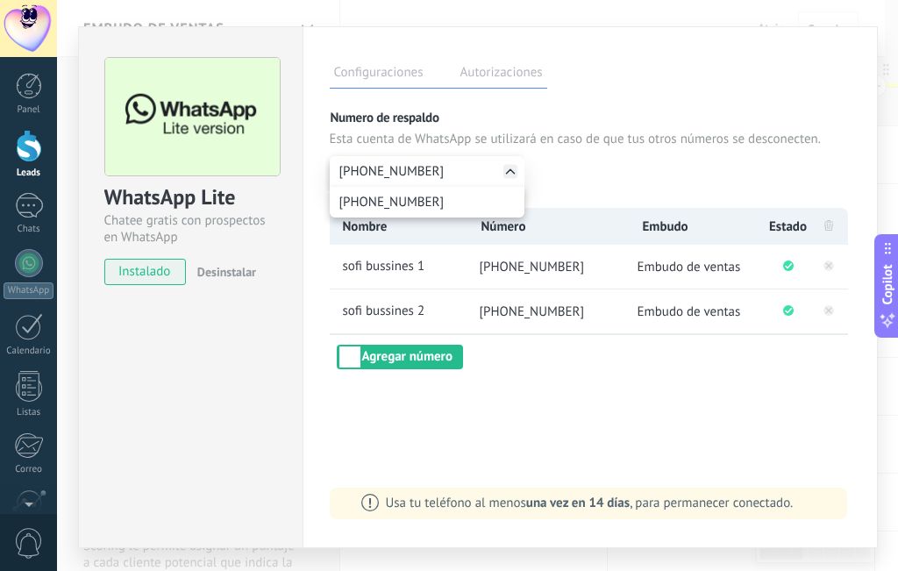
click at [415, 176] on div "[PHONE_NUMBER]" at bounding box center [427, 171] width 195 height 31
click at [420, 201] on div "Numero de respaldo Esta cuenta de WhatsApp se utilizará en caso de que tus otro…" at bounding box center [590, 159] width 521 height 98
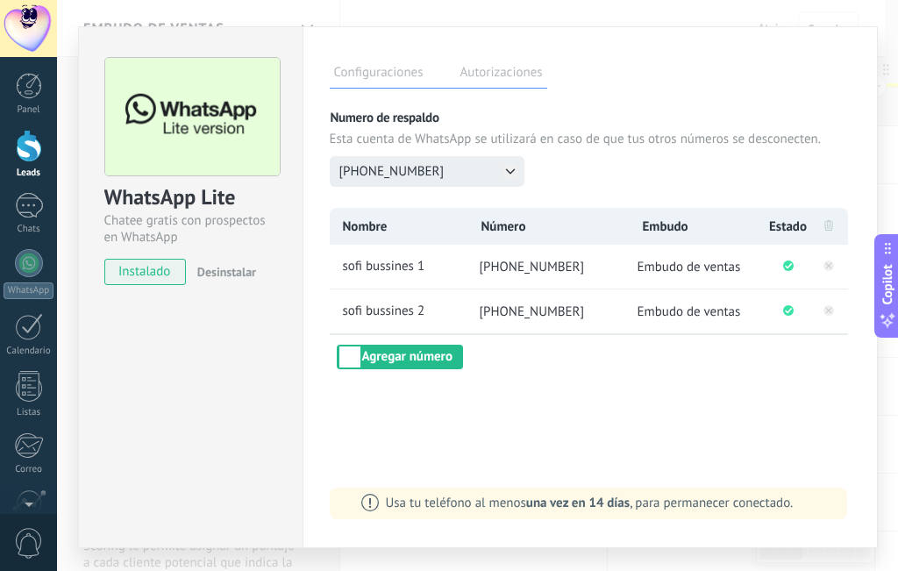
click at [508, 171] on icon at bounding box center [510, 171] width 8 height 4
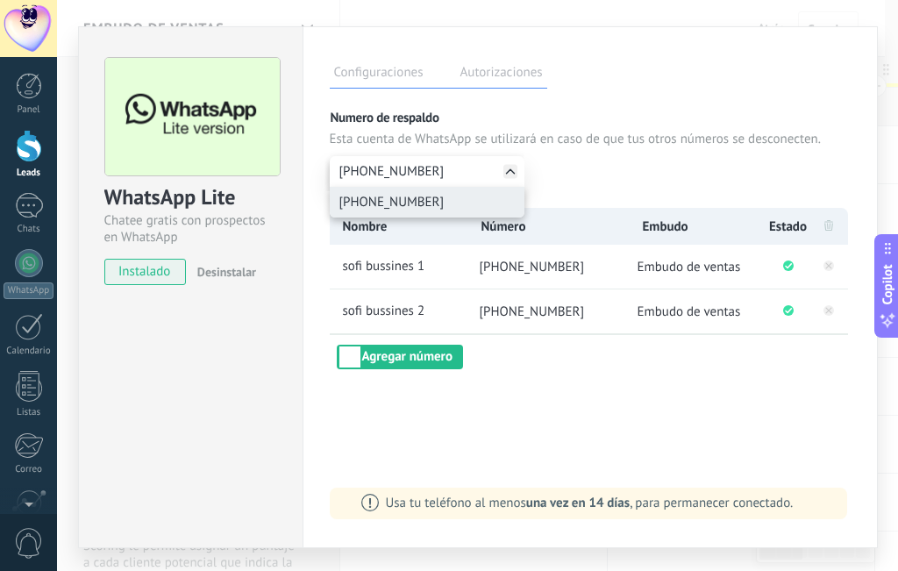
click at [423, 202] on span "[PHONE_NUMBER]" at bounding box center [391, 202] width 105 height 17
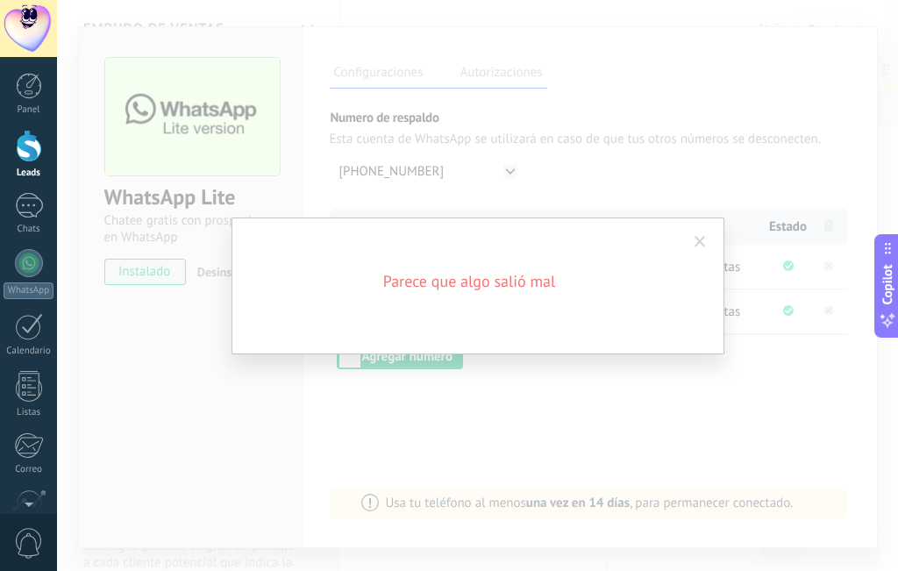
click at [695, 240] on span at bounding box center [699, 242] width 11 height 12
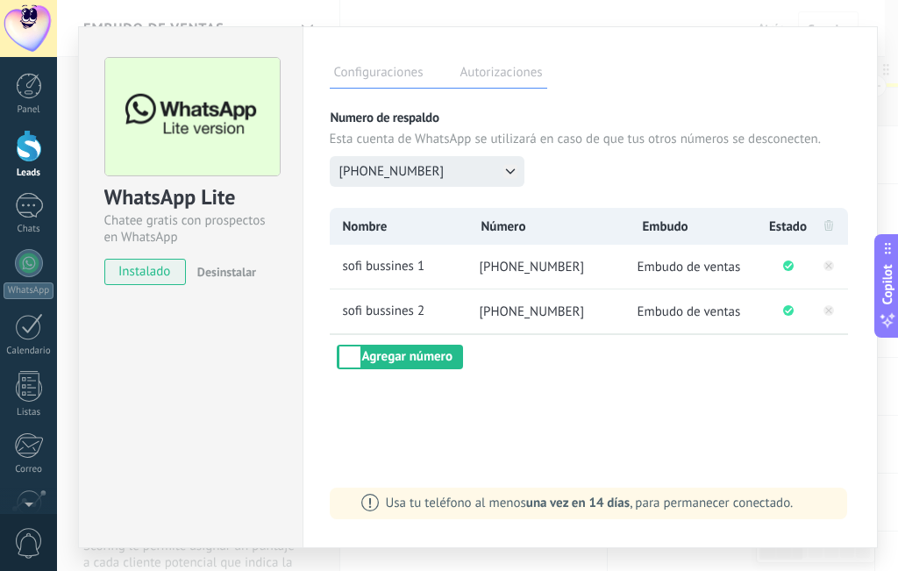
click at [397, 174] on span "[PHONE_NUMBER]" at bounding box center [391, 171] width 105 height 17
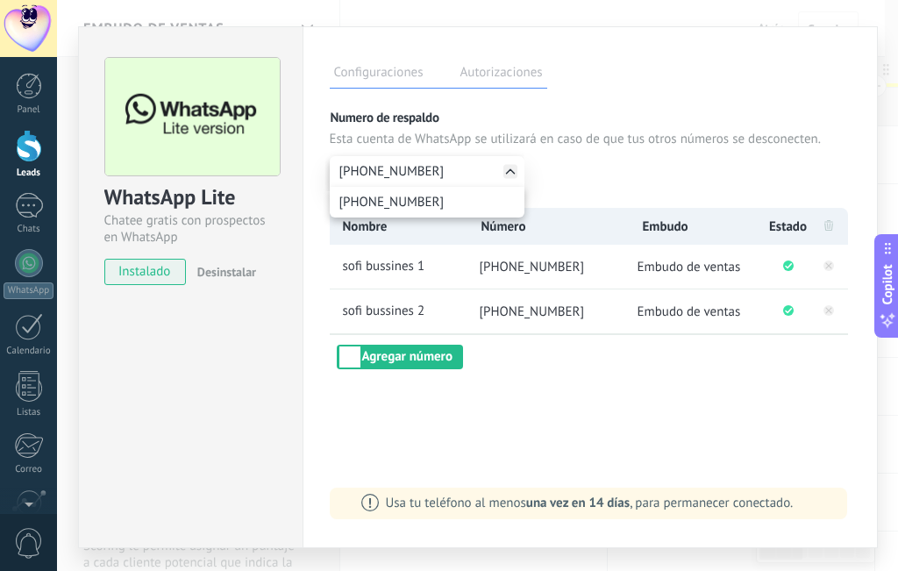
click at [398, 170] on div "[PHONE_NUMBER]" at bounding box center [427, 171] width 195 height 31
click at [553, 176] on div "[PHONE_NUMBER]" at bounding box center [590, 171] width 521 height 31
click at [518, 88] on div "Configuraciones Autorizaciones" at bounding box center [438, 73] width 217 height 31
click at [512, 79] on label "Autorizaciones" at bounding box center [501, 74] width 91 height 25
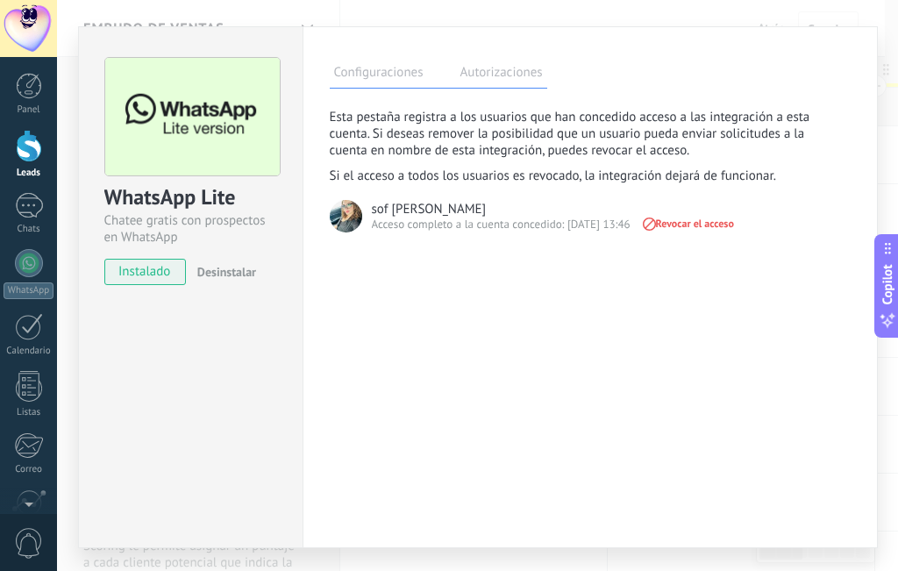
click at [407, 83] on label "Configuraciones" at bounding box center [379, 74] width 98 height 25
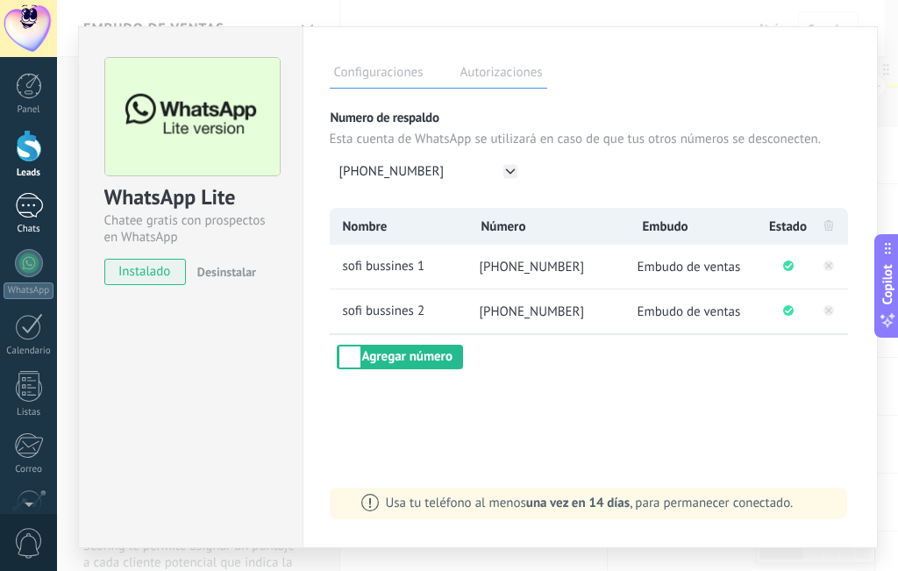
click at [21, 194] on div at bounding box center [29, 205] width 28 height 25
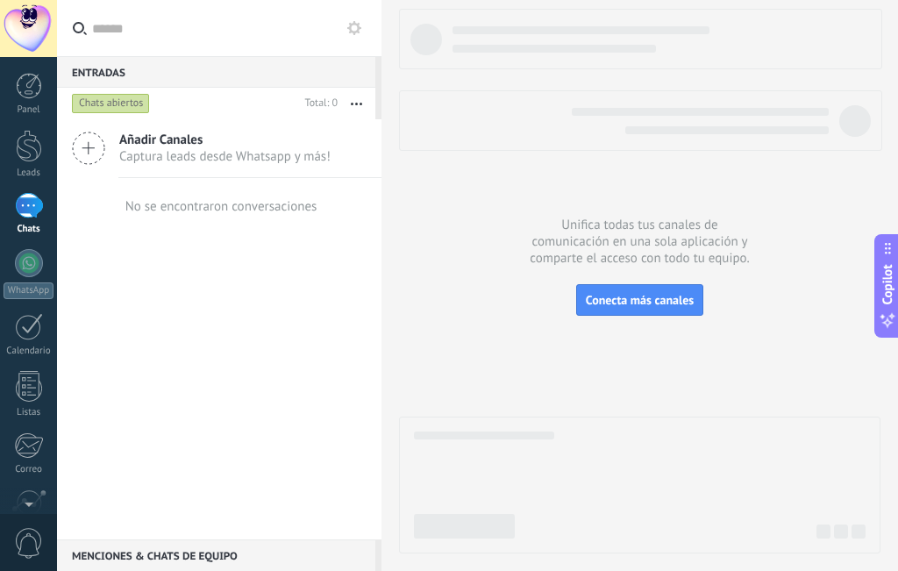
click at [120, 107] on div "Chats abiertos" at bounding box center [111, 103] width 78 height 21
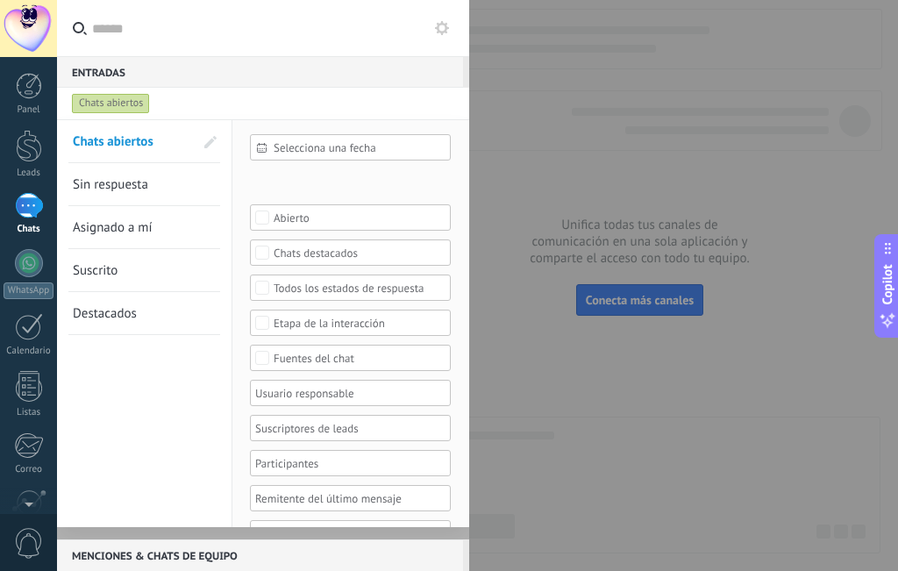
click at [508, 26] on div at bounding box center [449, 285] width 898 height 571
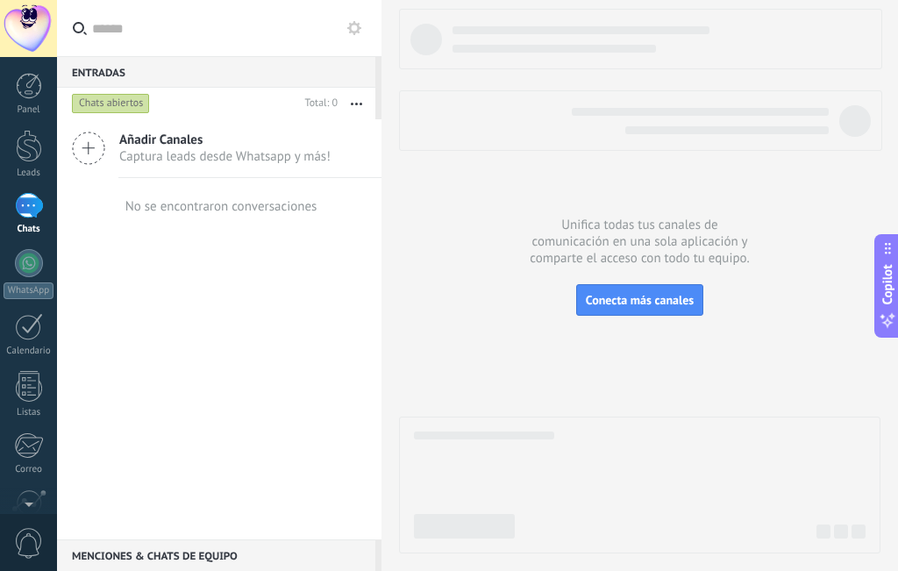
click at [355, 27] on icon at bounding box center [354, 28] width 14 height 14
click at [0, 0] on link "Canales" at bounding box center [0, 0] width 0 height 0
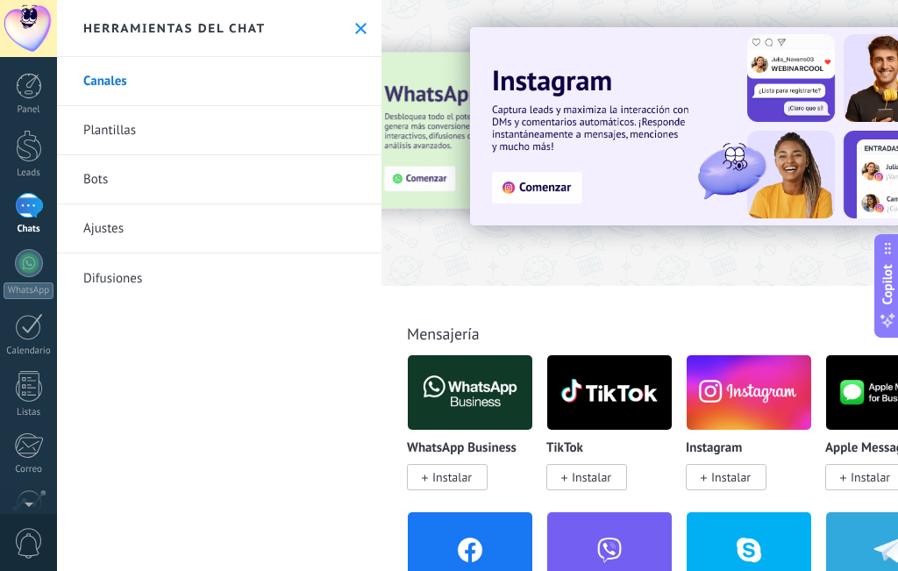
click at [232, 216] on link "Ajustes" at bounding box center [219, 228] width 324 height 49
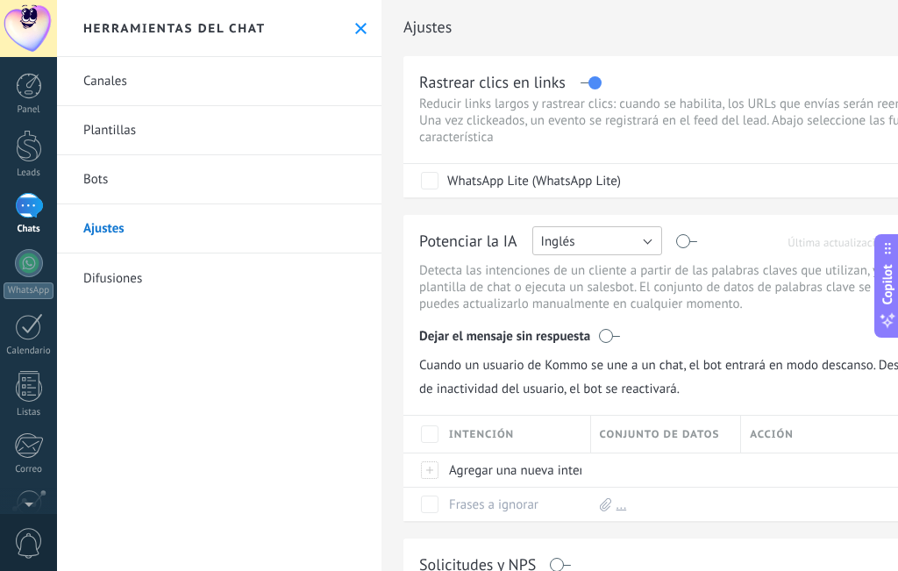
click at [621, 238] on button "Inglés" at bounding box center [597, 240] width 130 height 29
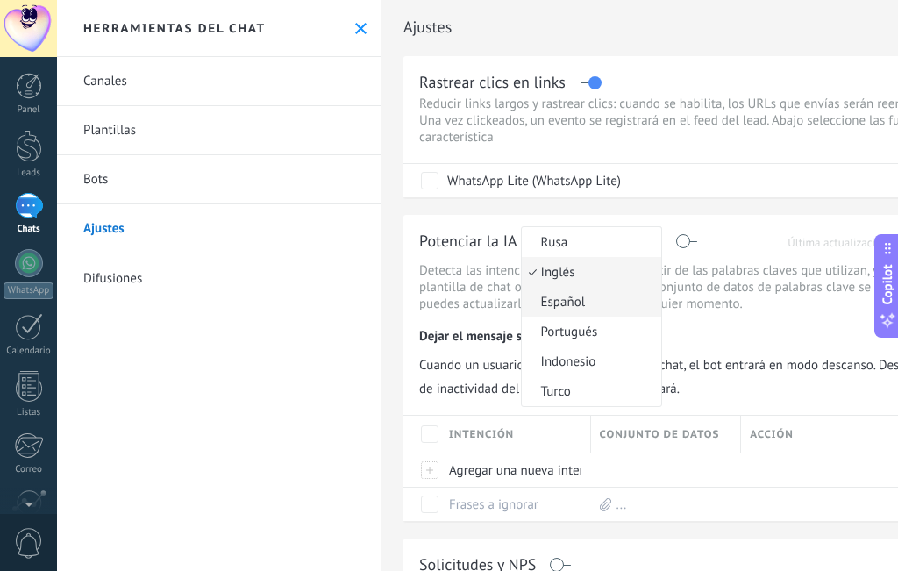
click at [576, 302] on span "Español" at bounding box center [589, 302] width 134 height 17
